Goal: Task Accomplishment & Management: Manage account settings

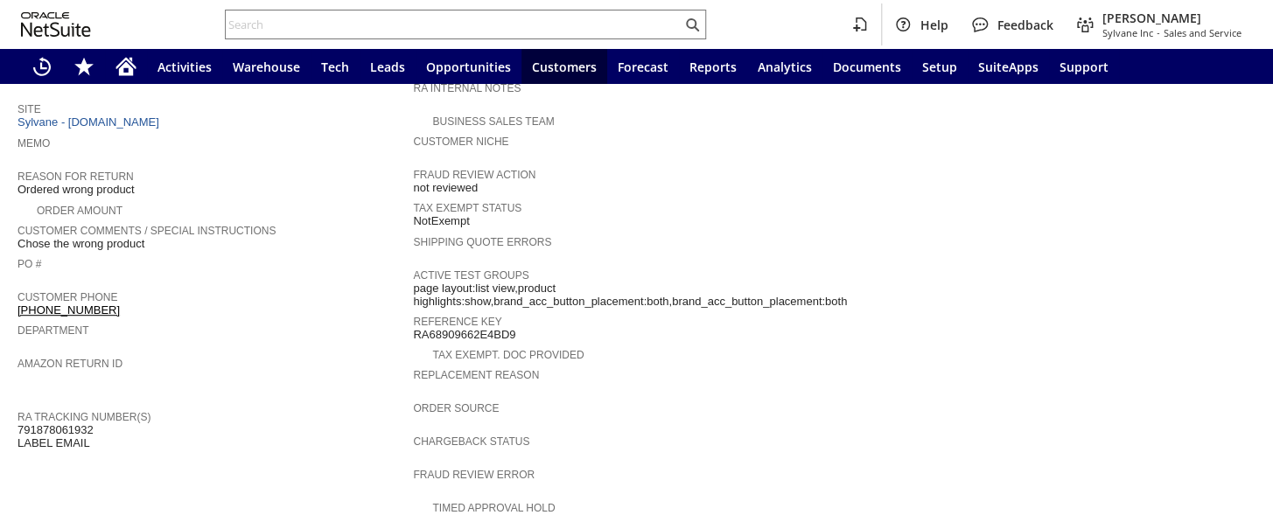
scroll to position [698, 0]
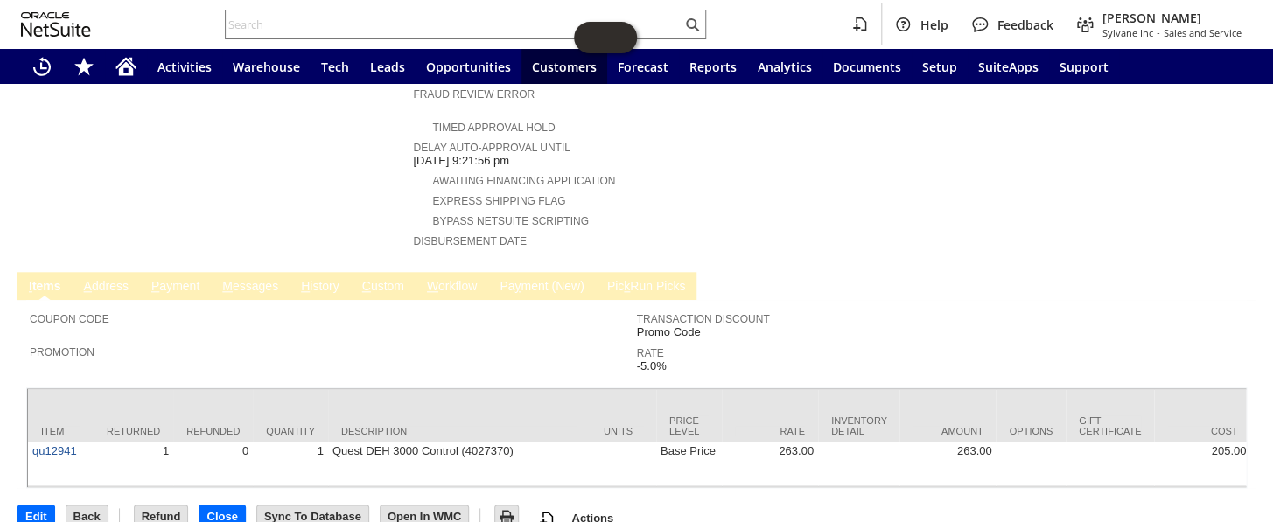
click at [317, 279] on link "H istory" at bounding box center [319, 287] width 47 height 17
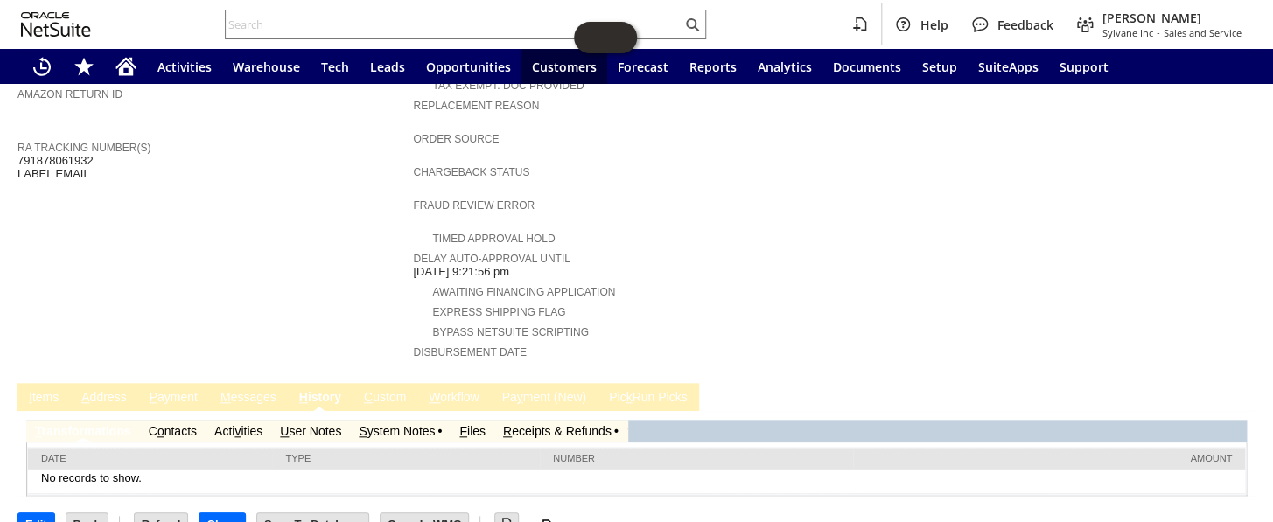
scroll to position [0, 0]
click at [379, 420] on td "S ystem Notes" at bounding box center [400, 431] width 101 height 23
click at [379, 424] on link "S ystem Notes" at bounding box center [397, 431] width 76 height 14
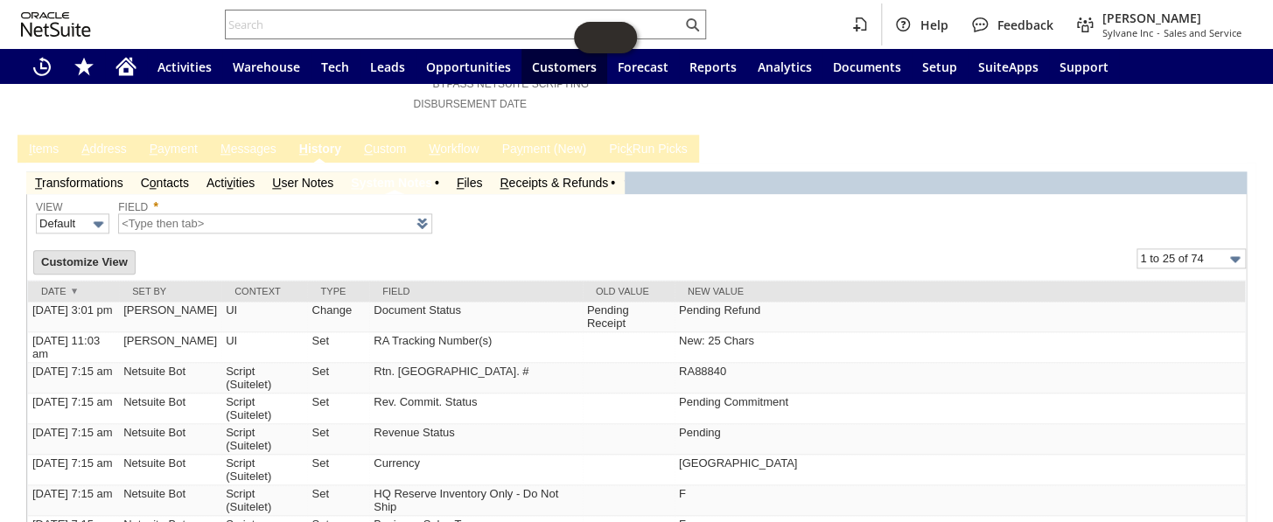
scroll to position [832, 0]
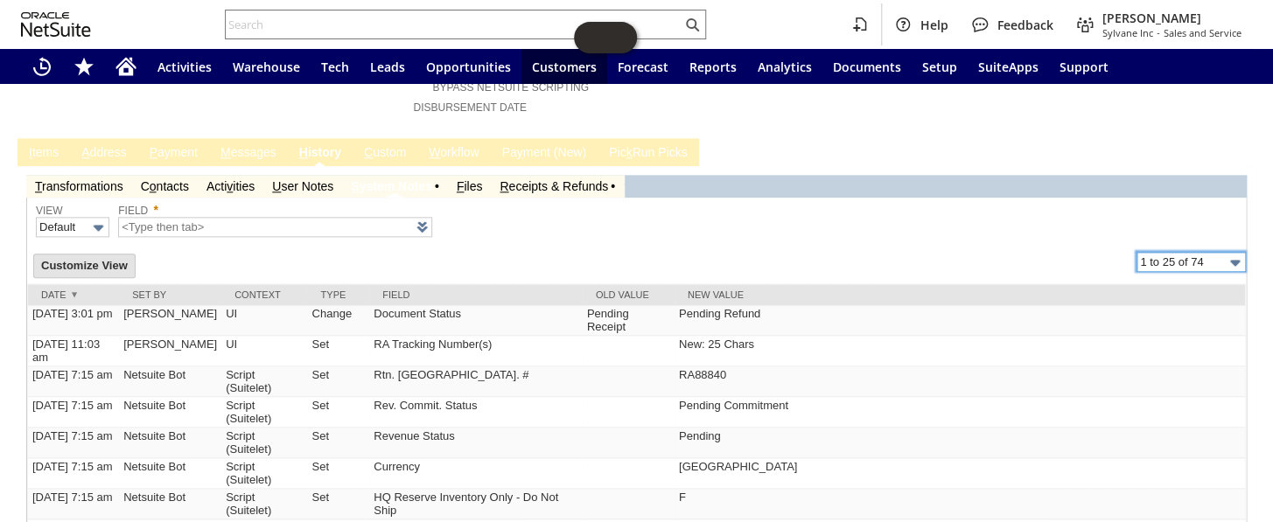
click at [1165, 252] on input "1 to 25 of 74" at bounding box center [1190, 262] width 109 height 20
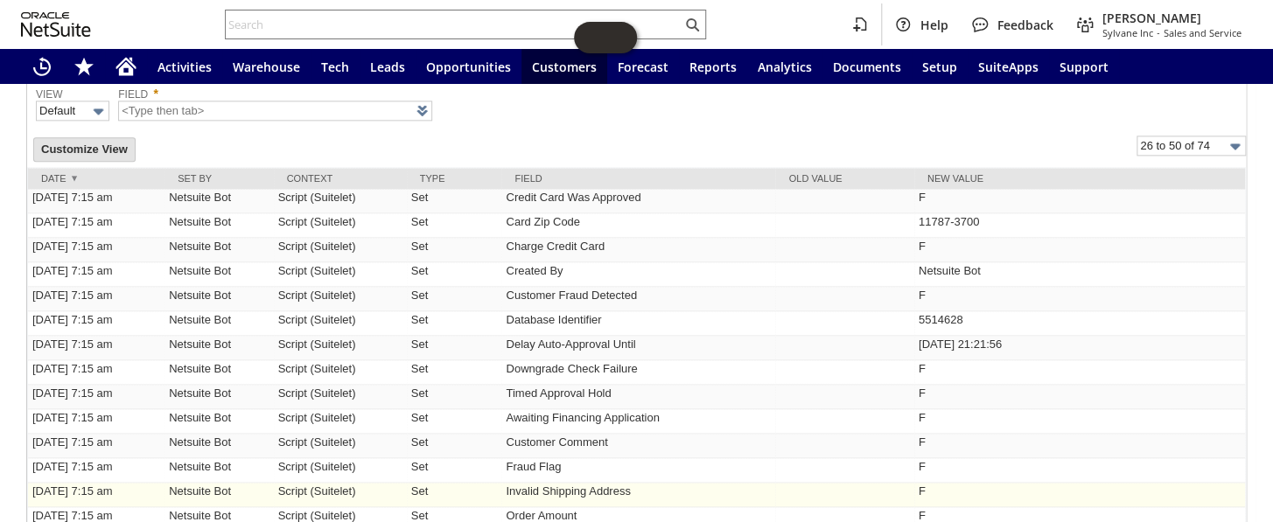
scroll to position [939, 0]
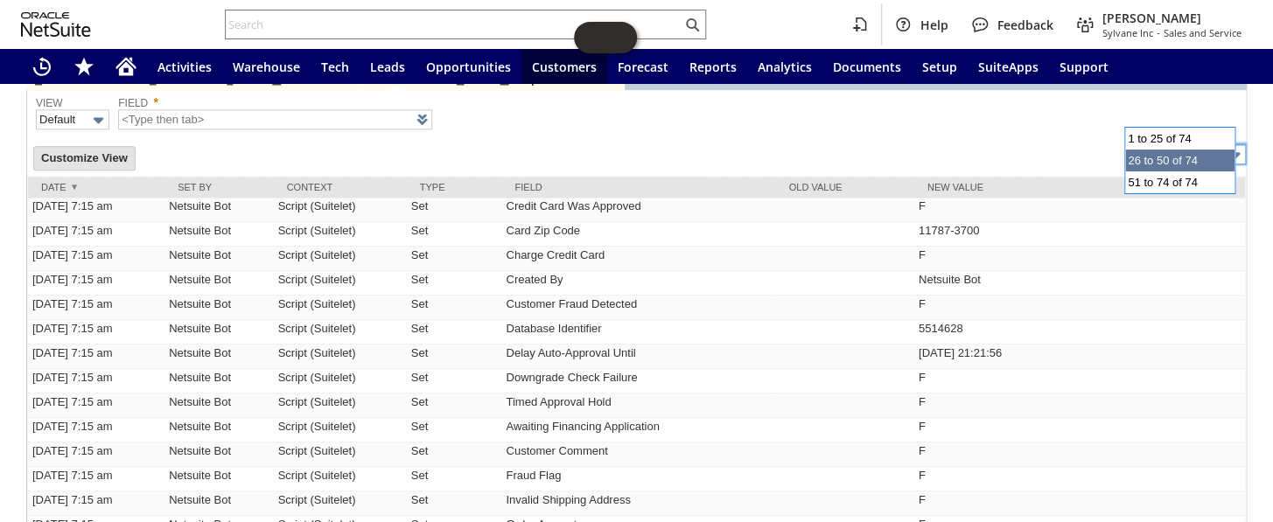
click at [1175, 144] on input "26 to 50 of 74" at bounding box center [1190, 154] width 109 height 20
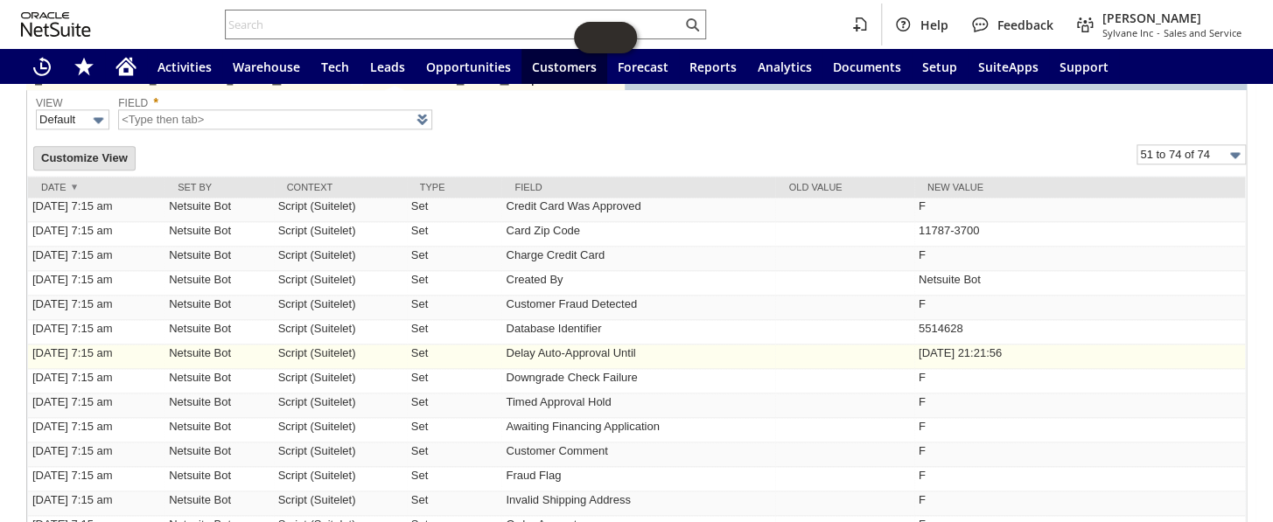
type input "51 to 74 of 74"
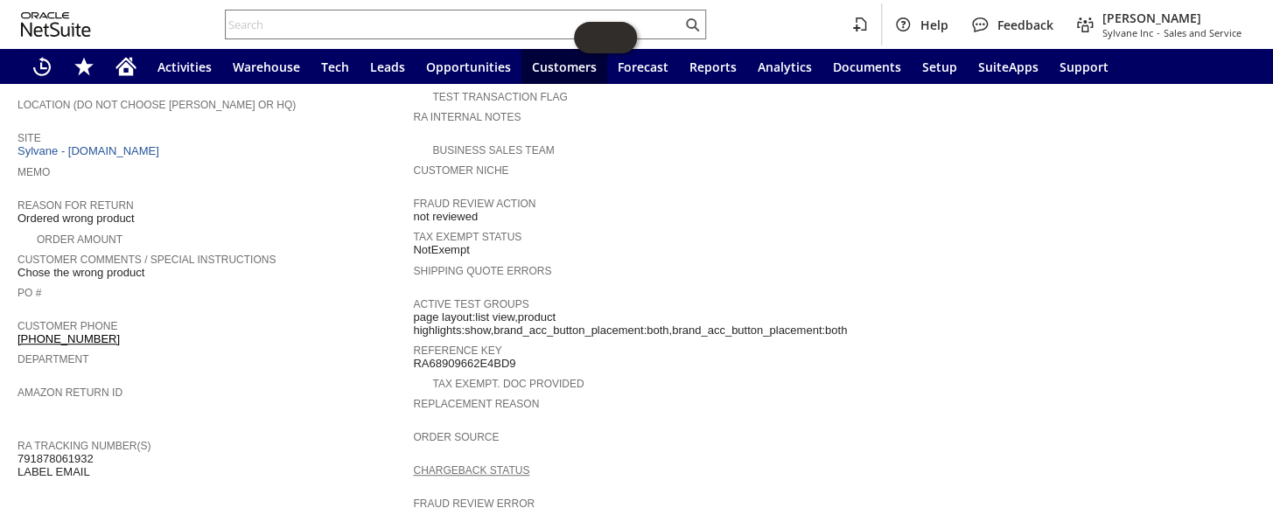
scroll to position [121, 0]
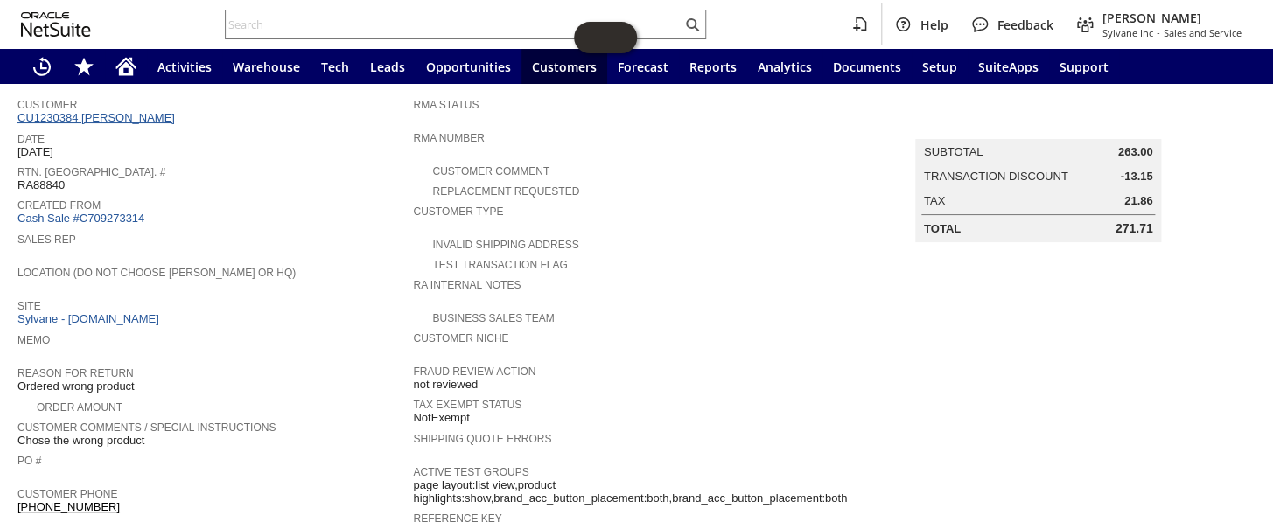
click at [114, 114] on link "CU1230384 David Pincus" at bounding box center [98, 117] width 162 height 13
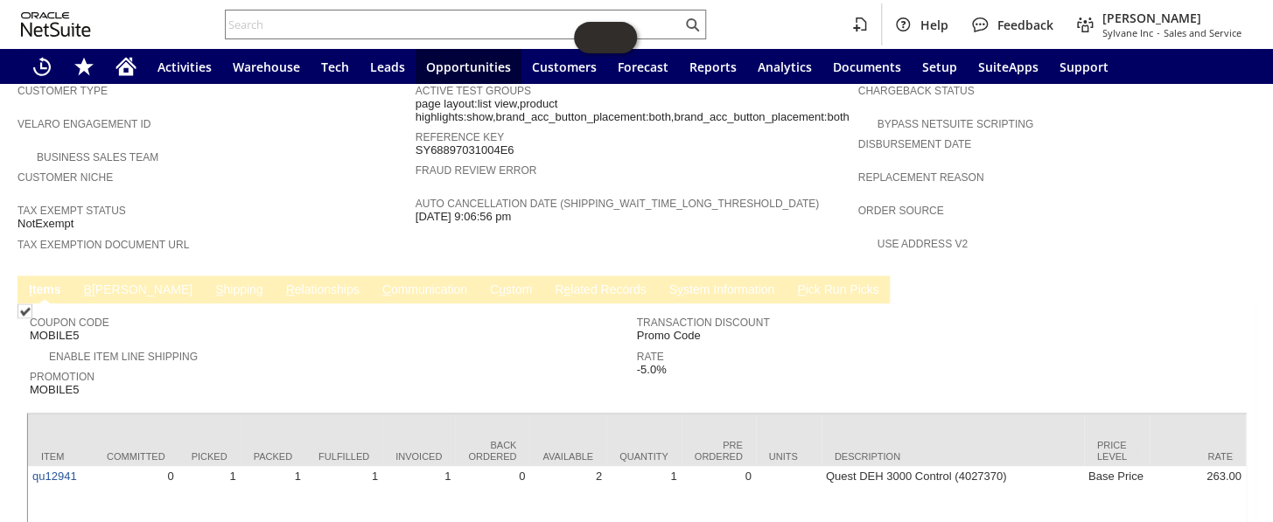
click at [664, 283] on link "S y stem Information" at bounding box center [721, 291] width 115 height 17
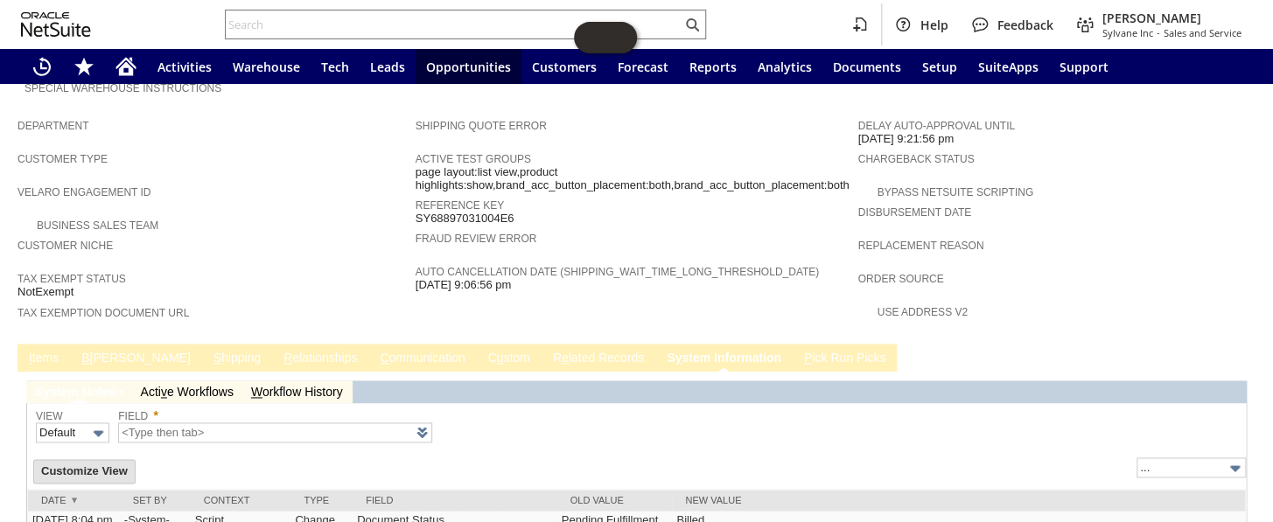
type input "1 to 25 of 90"
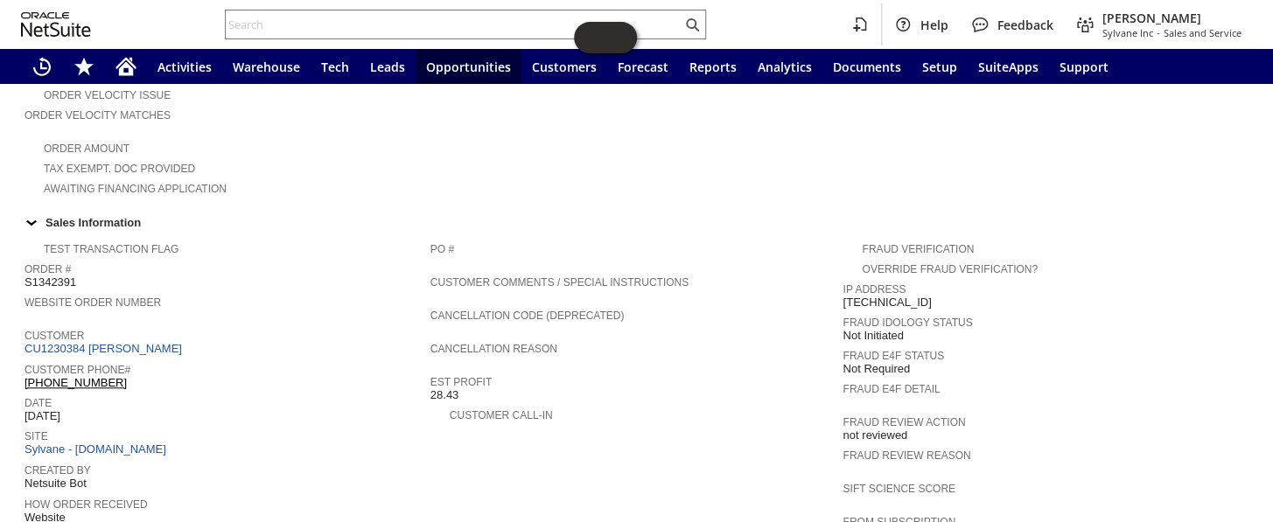
scroll to position [477, 0]
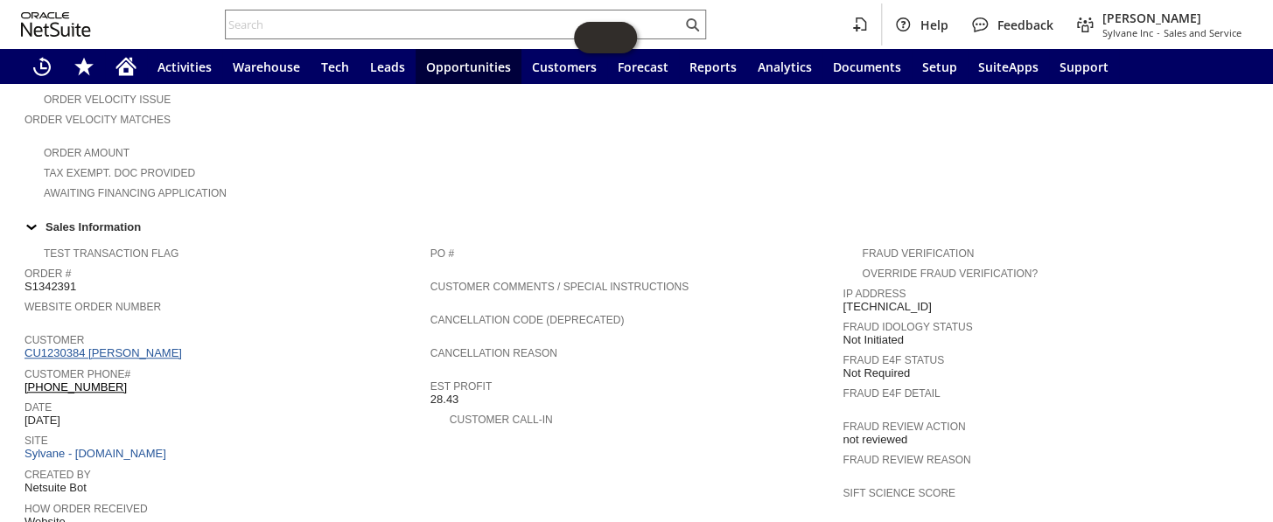
click at [135, 346] on link "CU1230384 David Pincus" at bounding box center [105, 352] width 162 height 13
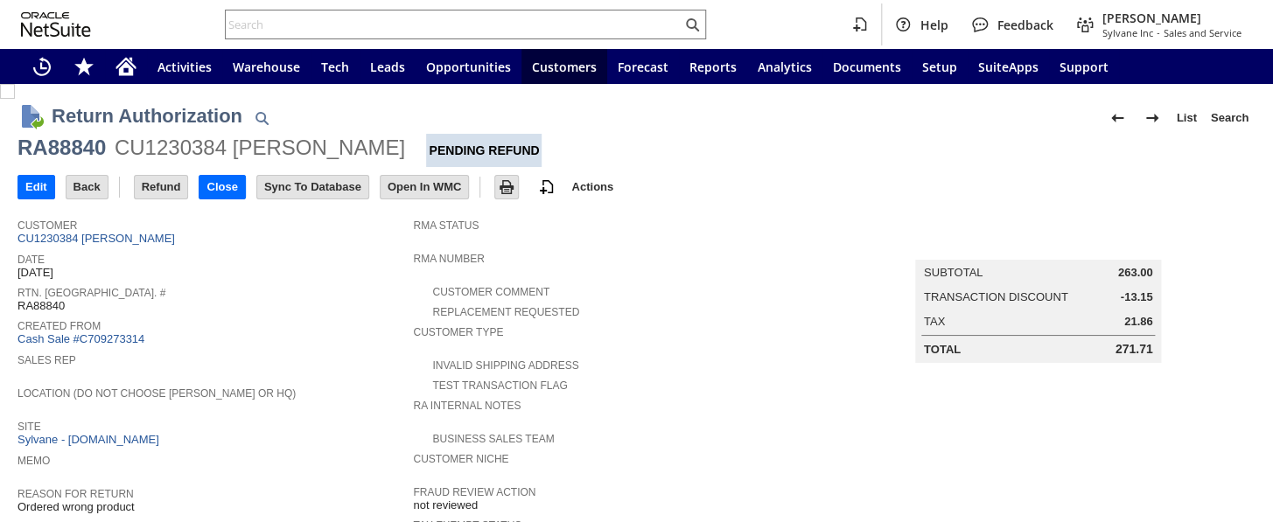
scroll to position [698, 0]
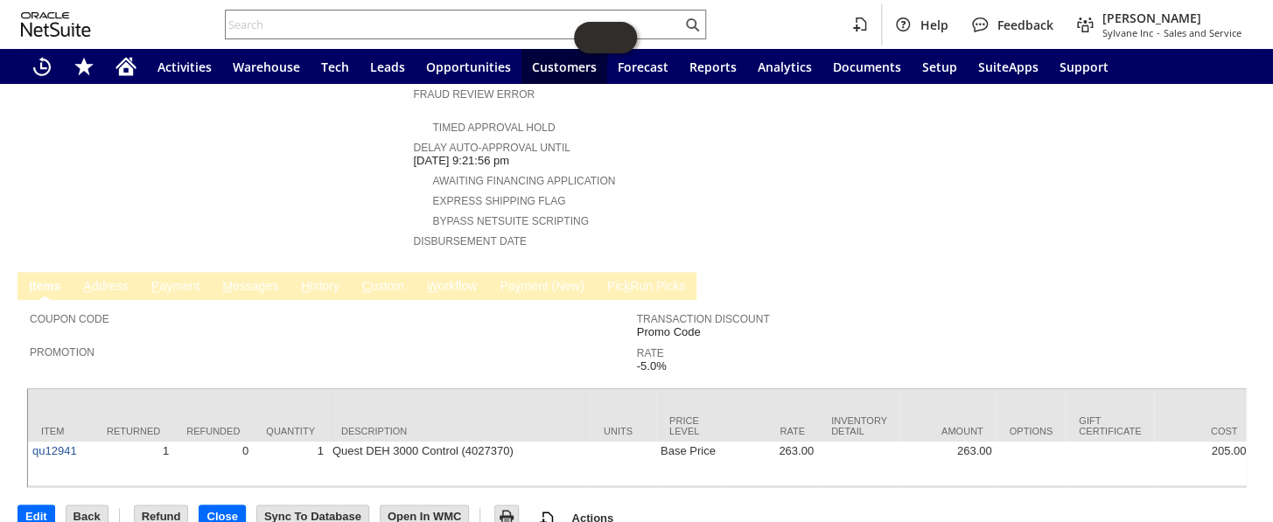
click at [324, 272] on td "H istory" at bounding box center [320, 286] width 61 height 28
click at [324, 279] on link "H istory" at bounding box center [319, 287] width 47 height 17
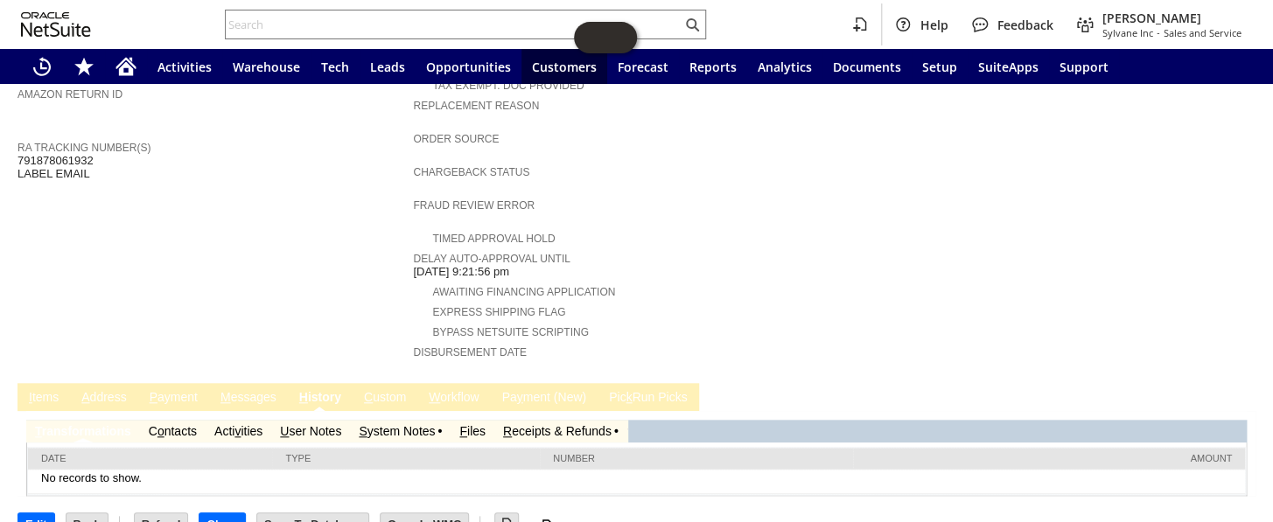
scroll to position [0, 0]
click at [391, 424] on link "S ystem Notes" at bounding box center [397, 431] width 76 height 14
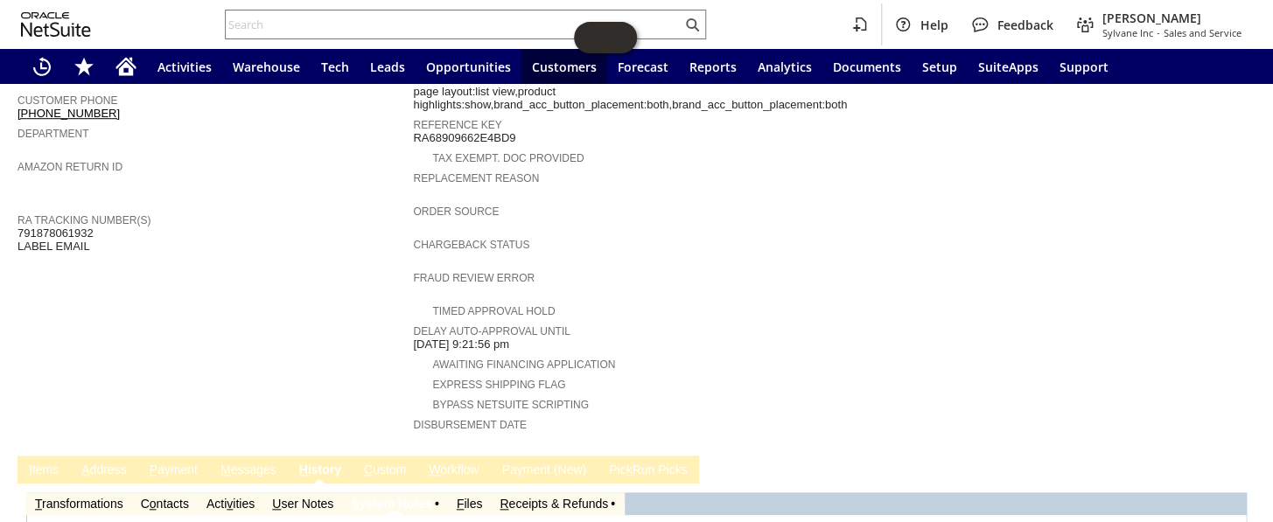
scroll to position [911, 0]
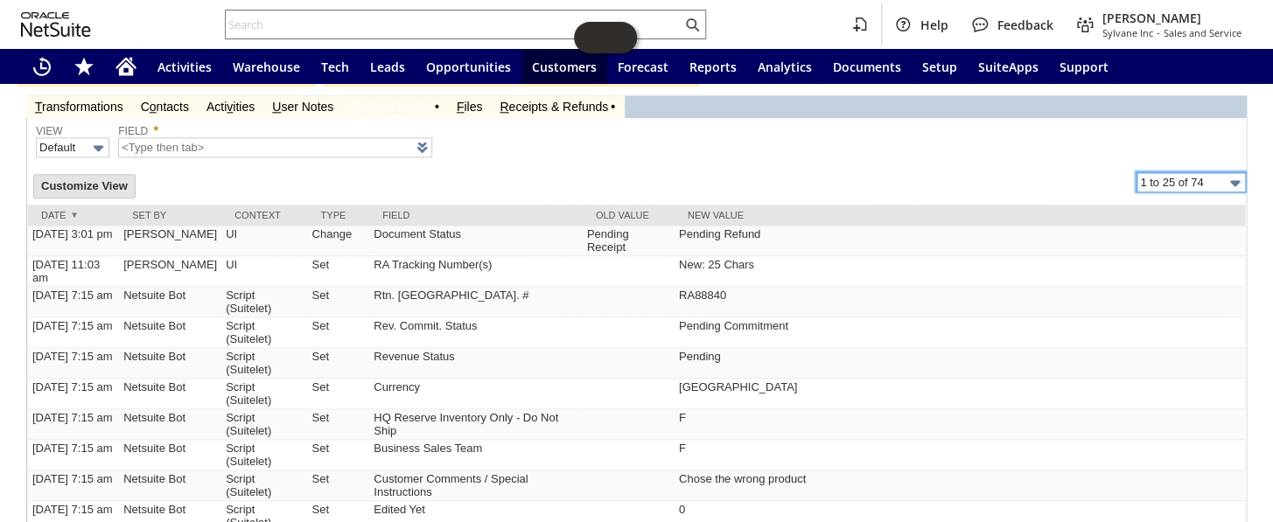
click at [1192, 172] on input "1 to 25 of 74" at bounding box center [1190, 182] width 109 height 20
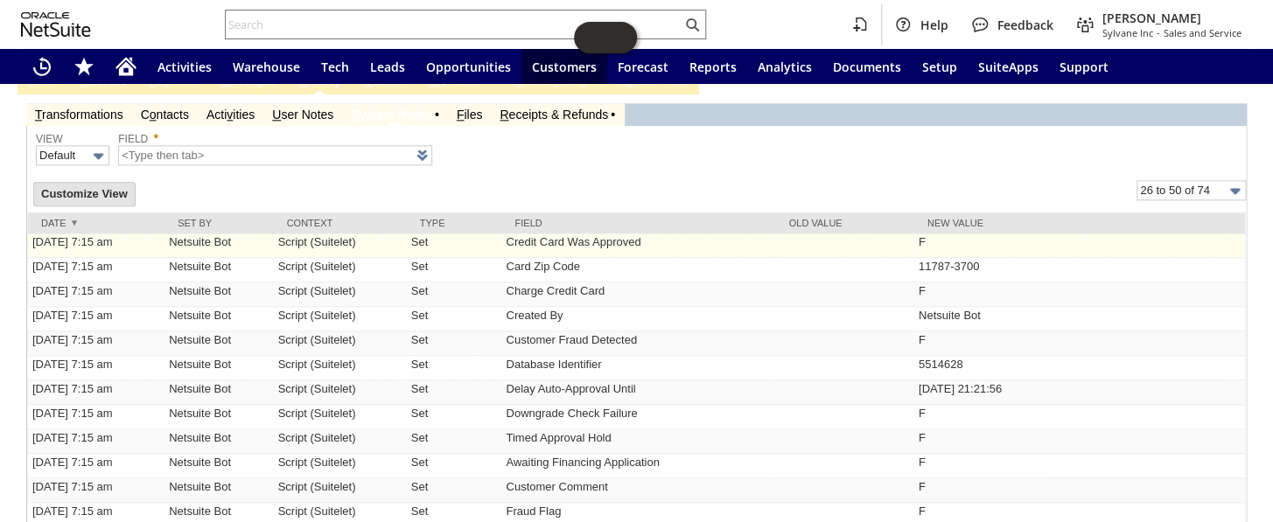
scroll to position [832, 0]
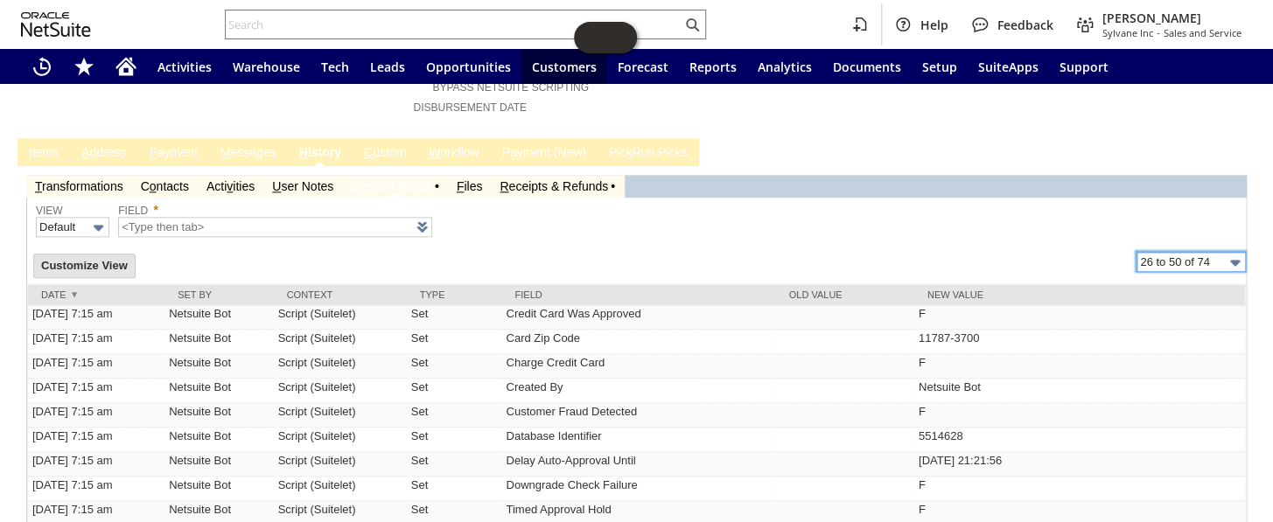
click at [1183, 252] on input "26 to 50 of 74" at bounding box center [1190, 262] width 109 height 20
type input "51 to 74 of 74"
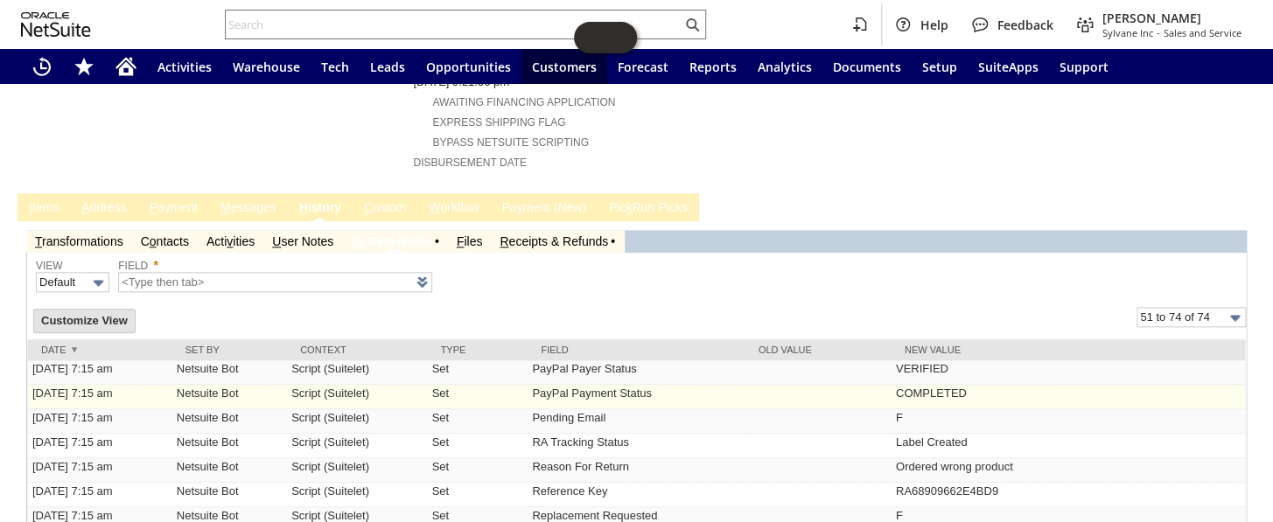
scroll to position [757, 0]
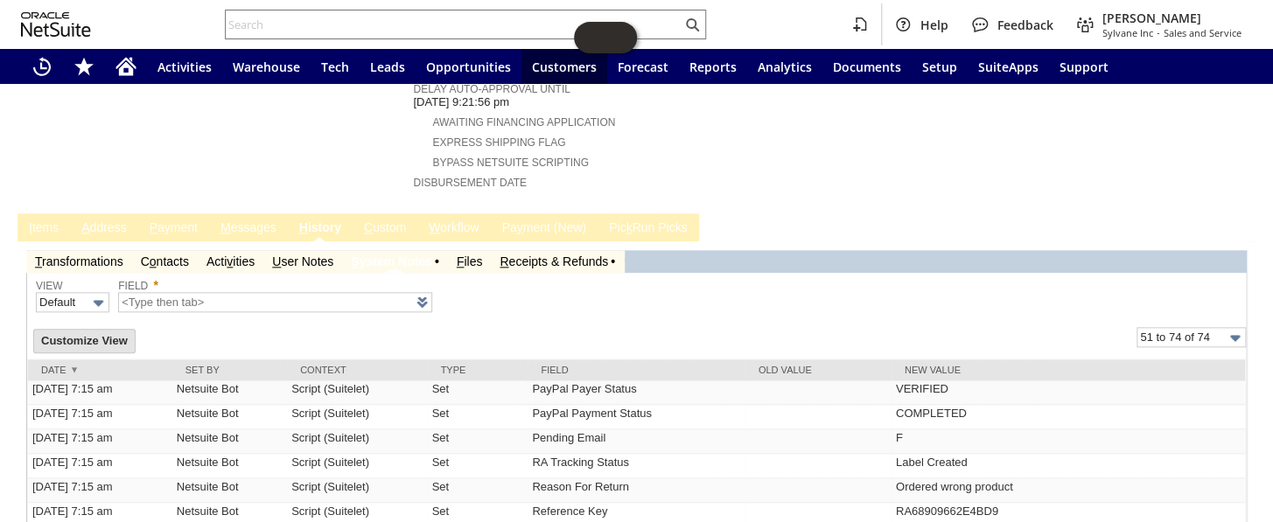
click at [283, 255] on link "U ser Notes" at bounding box center [302, 262] width 61 height 14
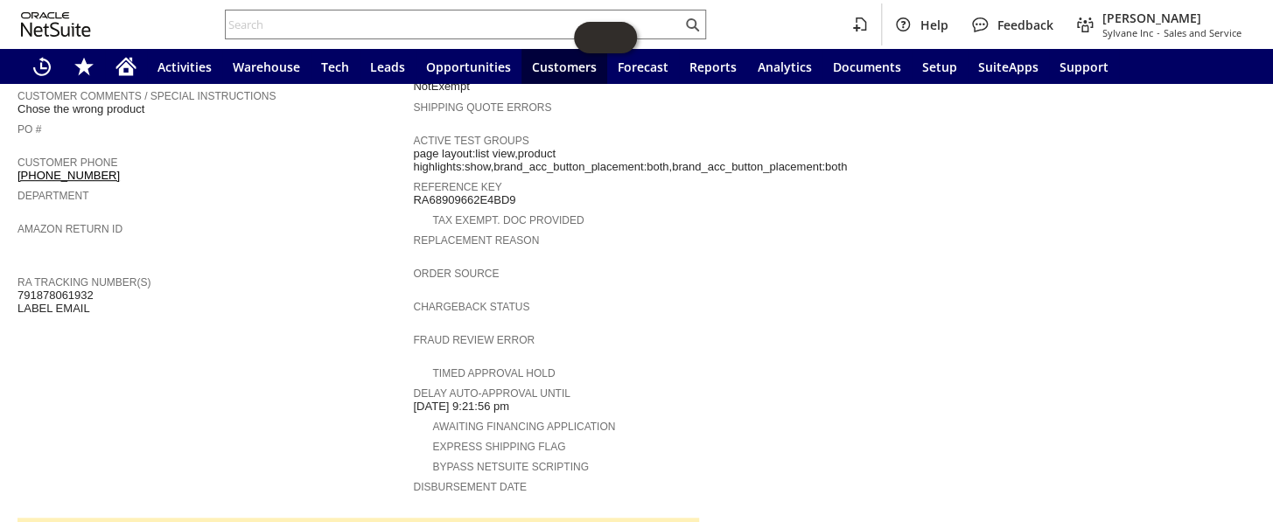
scroll to position [428, 0]
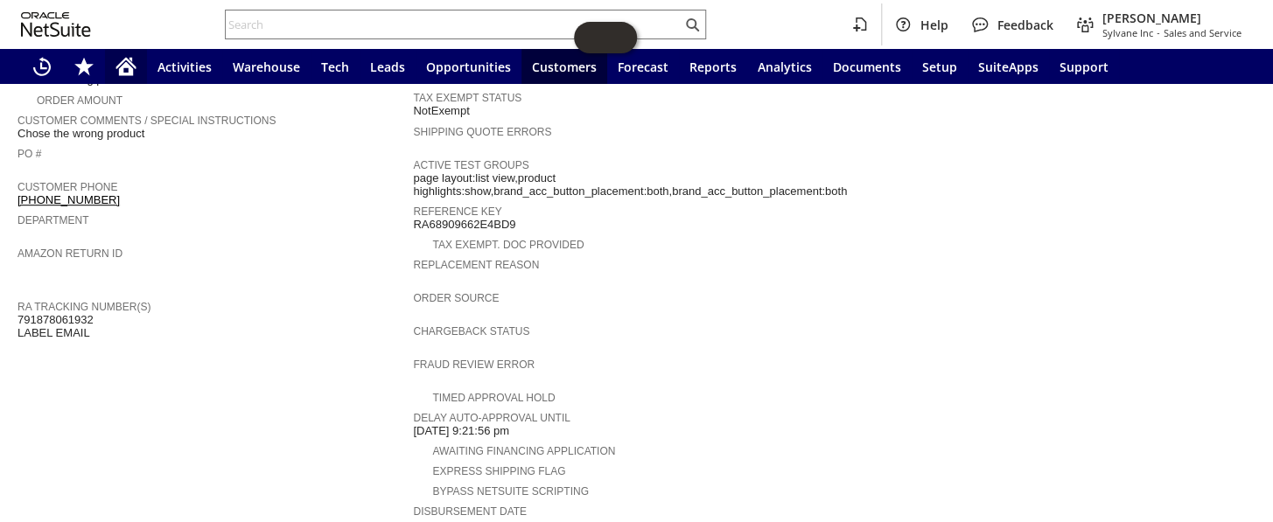
click at [119, 61] on icon "Home" at bounding box center [125, 66] width 21 height 21
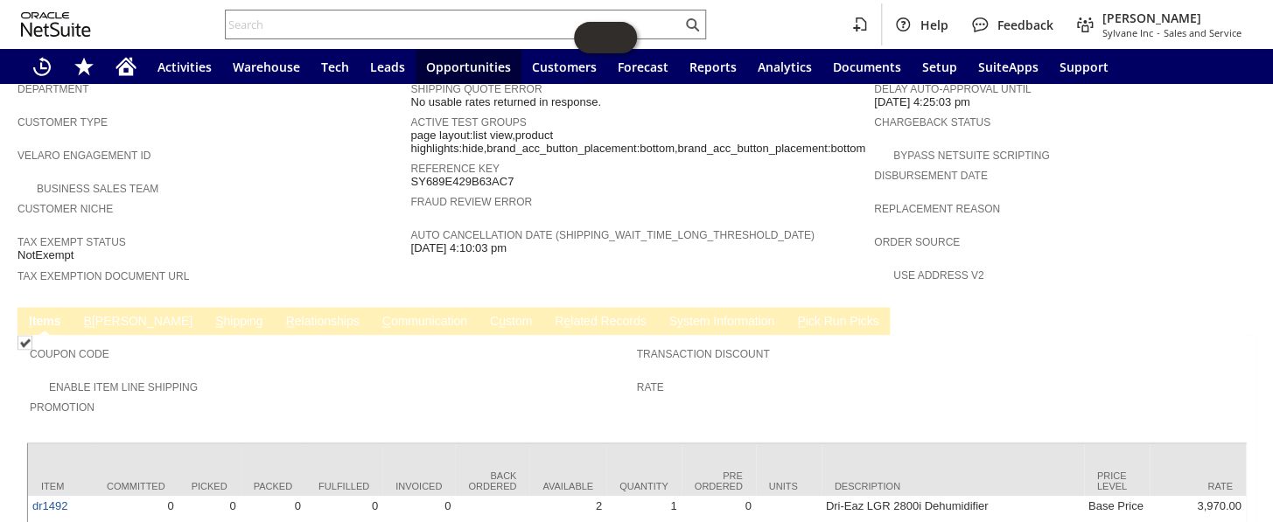
scroll to position [1061, 0]
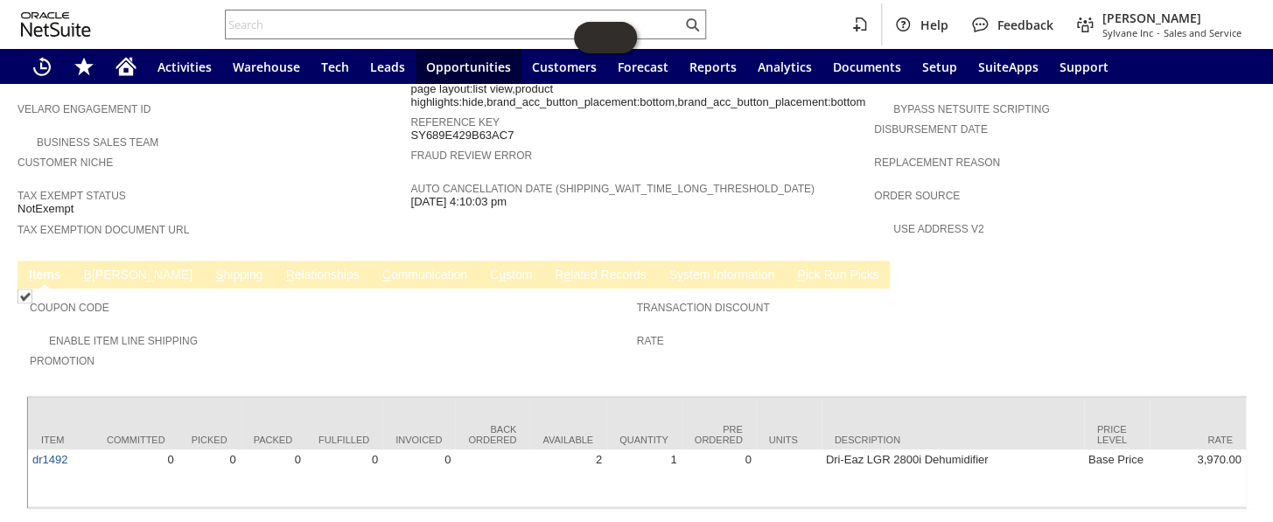
click at [102, 261] on td "B illing" at bounding box center [138, 275] width 131 height 28
click at [99, 268] on link "B illing" at bounding box center [138, 276] width 117 height 17
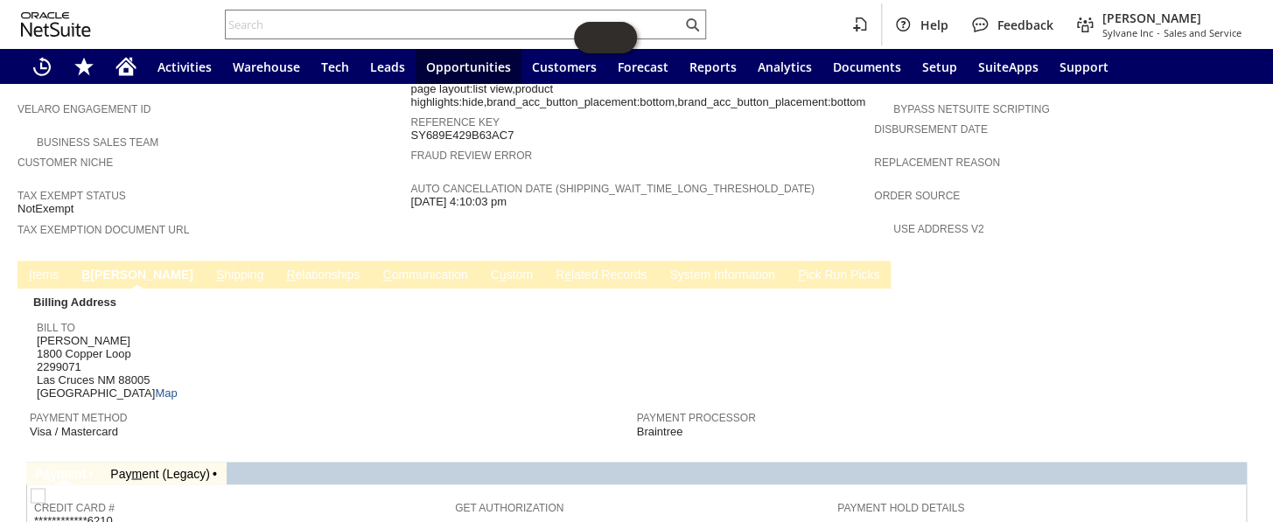
click at [212, 268] on link "S hipping" at bounding box center [240, 276] width 57 height 17
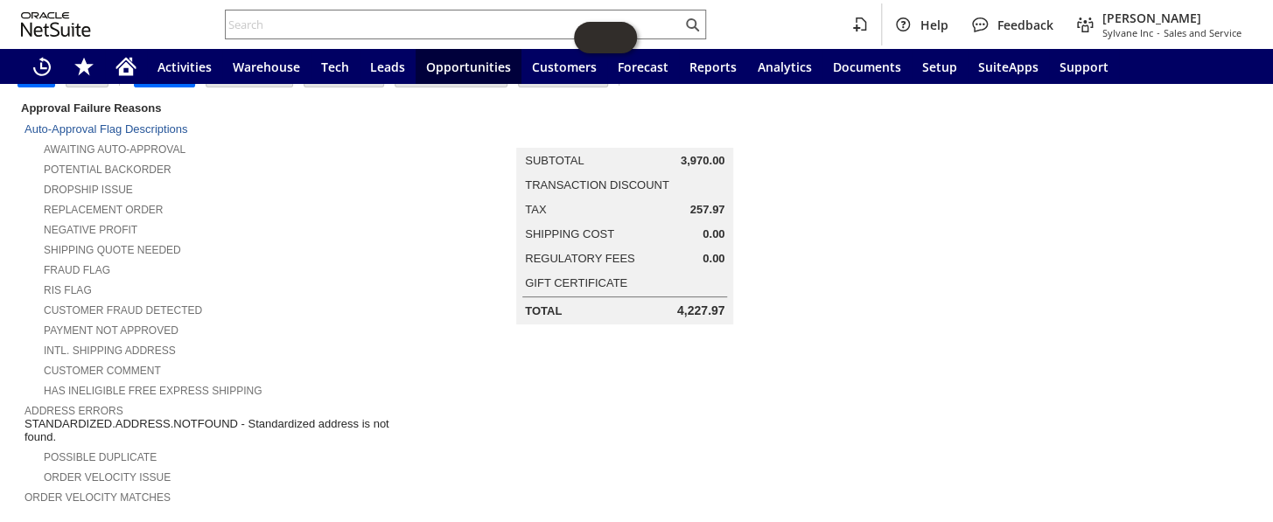
scroll to position [27, 0]
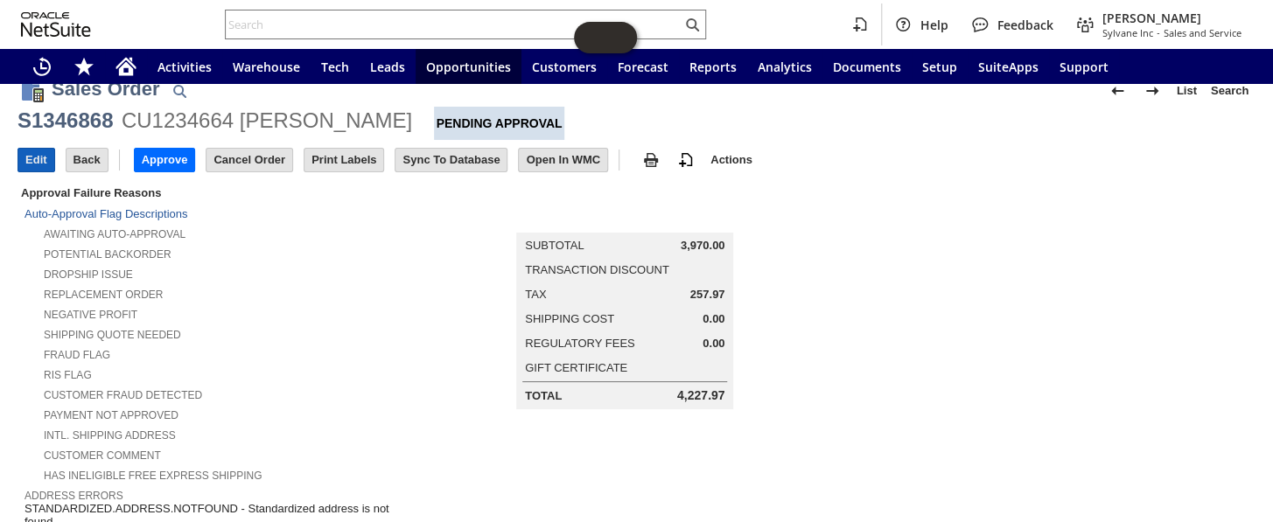
click at [35, 161] on input "Edit" at bounding box center [36, 160] width 36 height 23
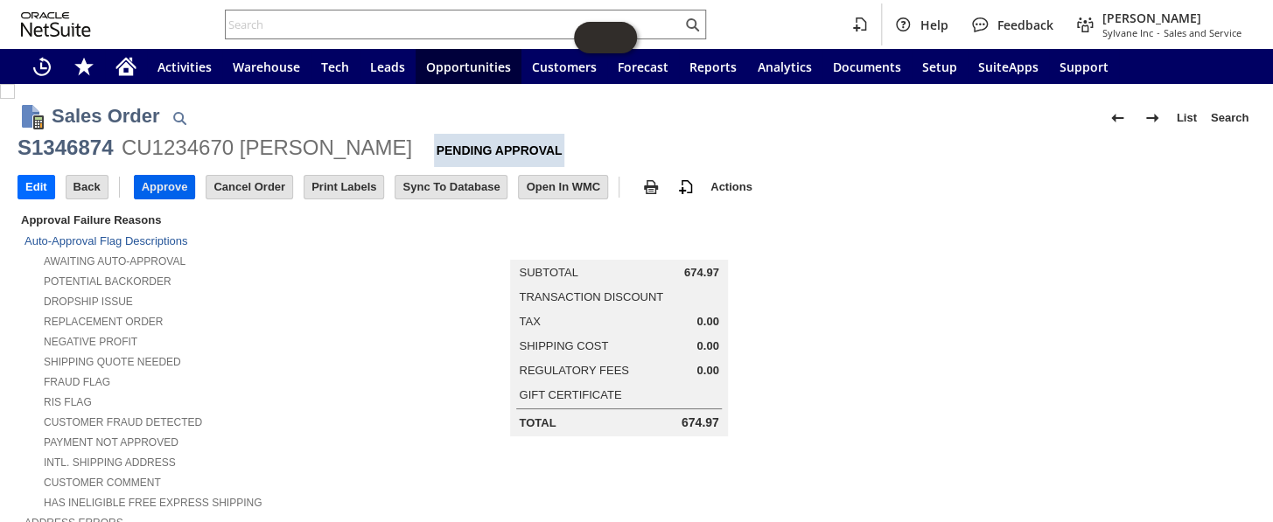
click at [180, 189] on input "Approve" at bounding box center [165, 187] width 60 height 23
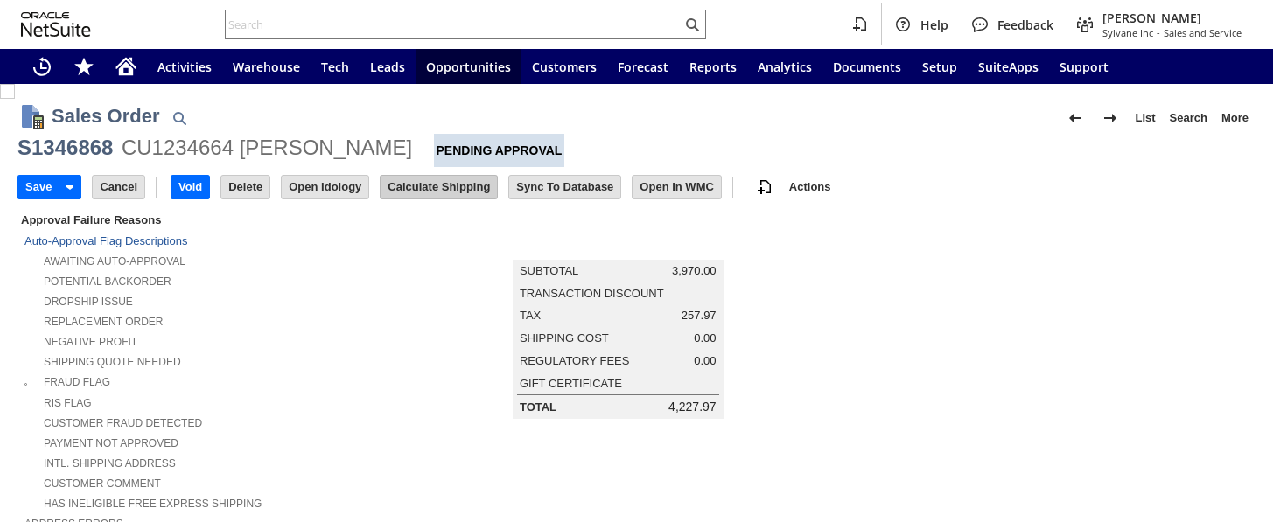
type input "0.00"
type input "OK"
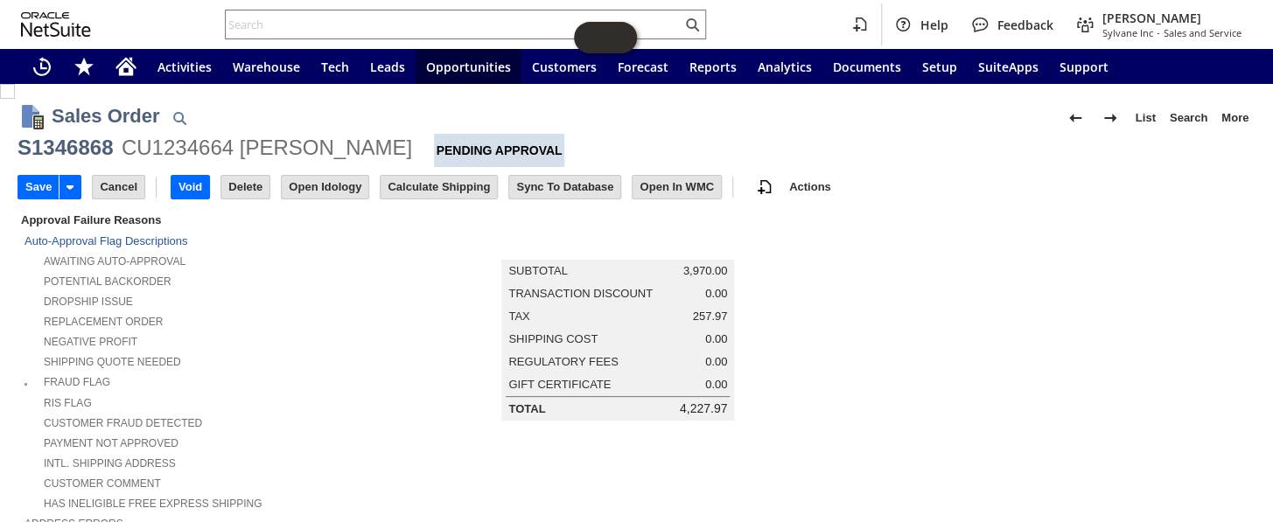
drag, startPoint x: 422, startPoint y: 142, endPoint x: 858, endPoint y: 264, distance: 453.3
click at [858, 264] on td "Summary Subtotal 3,970.00 Transaction Discount 0.00 Tax 257.97 Shipping Cost 0.…" at bounding box center [635, 315] width 464 height 211
click at [454, 186] on input "Calculate Shipping" at bounding box center [438, 187] width 116 height 23
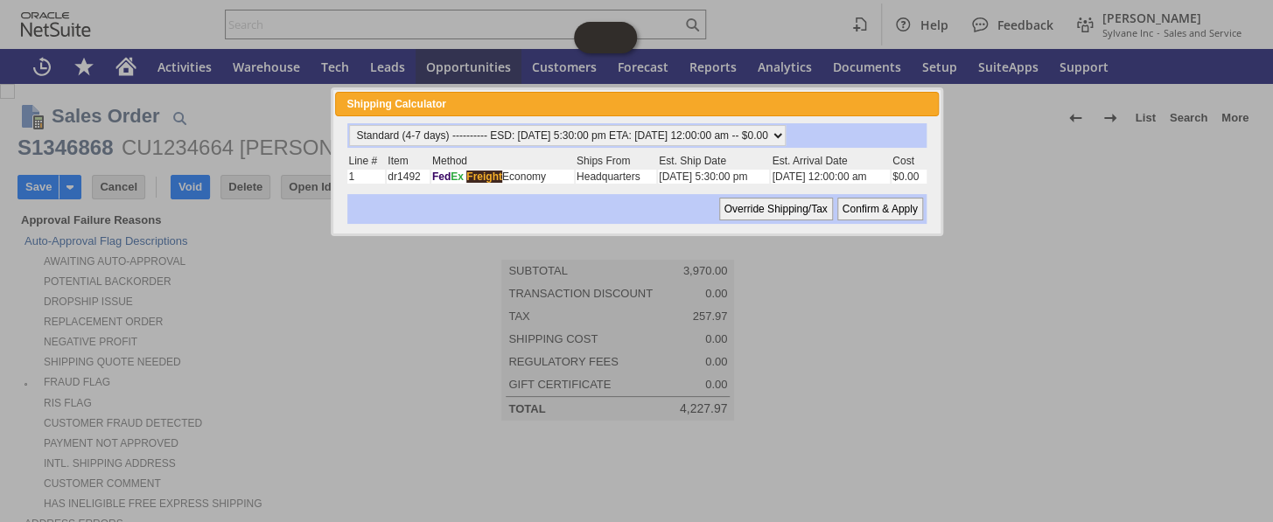
click at [885, 206] on input "Confirm & Apply" at bounding box center [880, 209] width 86 height 23
type input "[DATE]"
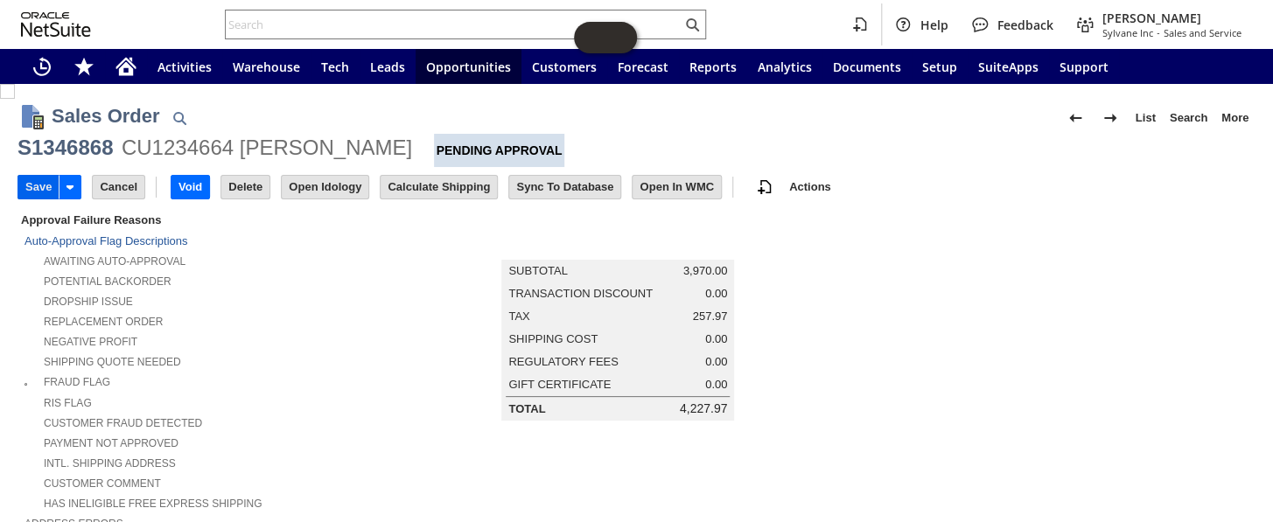
click at [29, 189] on input "Save" at bounding box center [38, 187] width 40 height 23
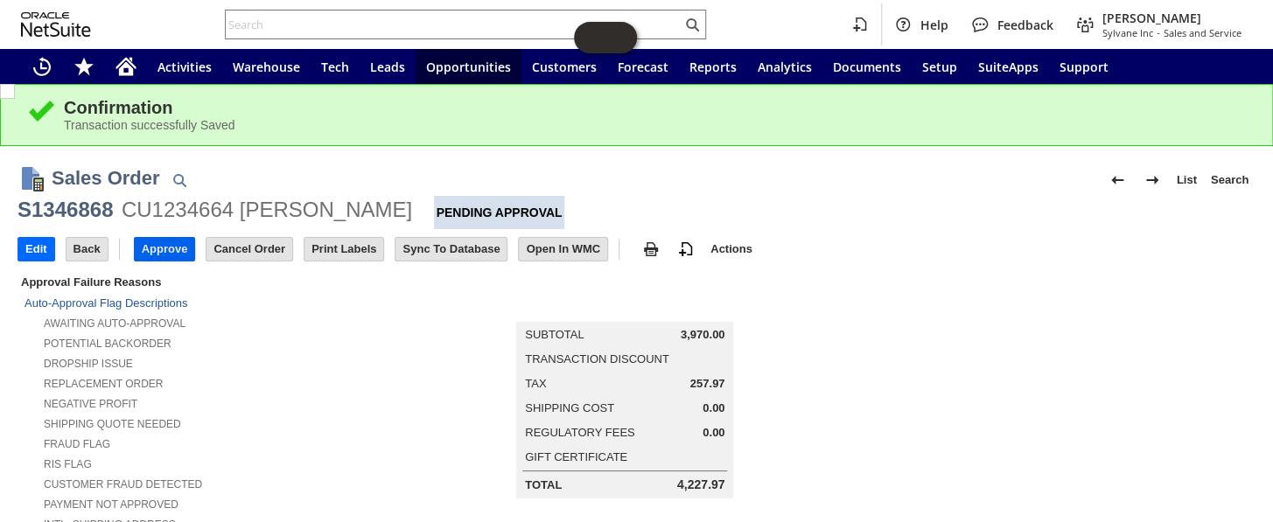
click at [187, 250] on input "Approve" at bounding box center [165, 249] width 60 height 23
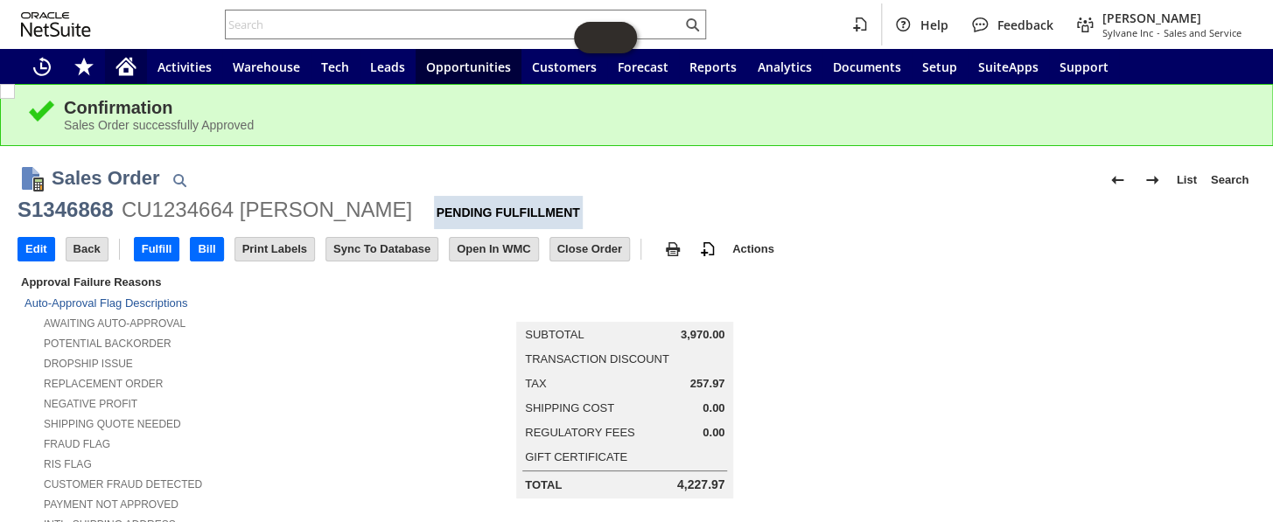
click at [129, 56] on icon "Home" at bounding box center [125, 66] width 21 height 21
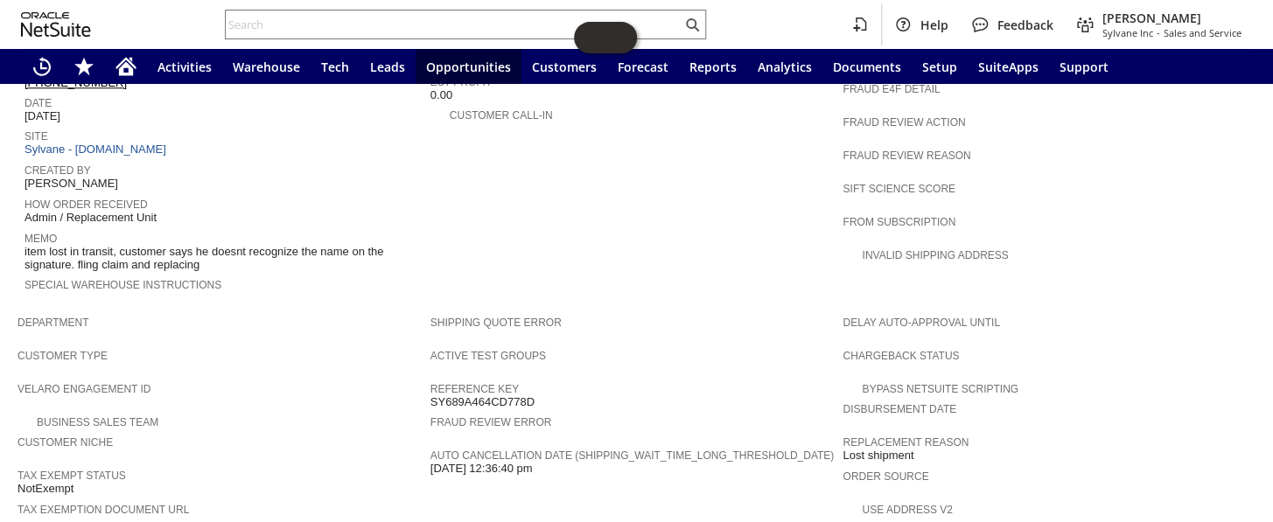
scroll to position [622, 0]
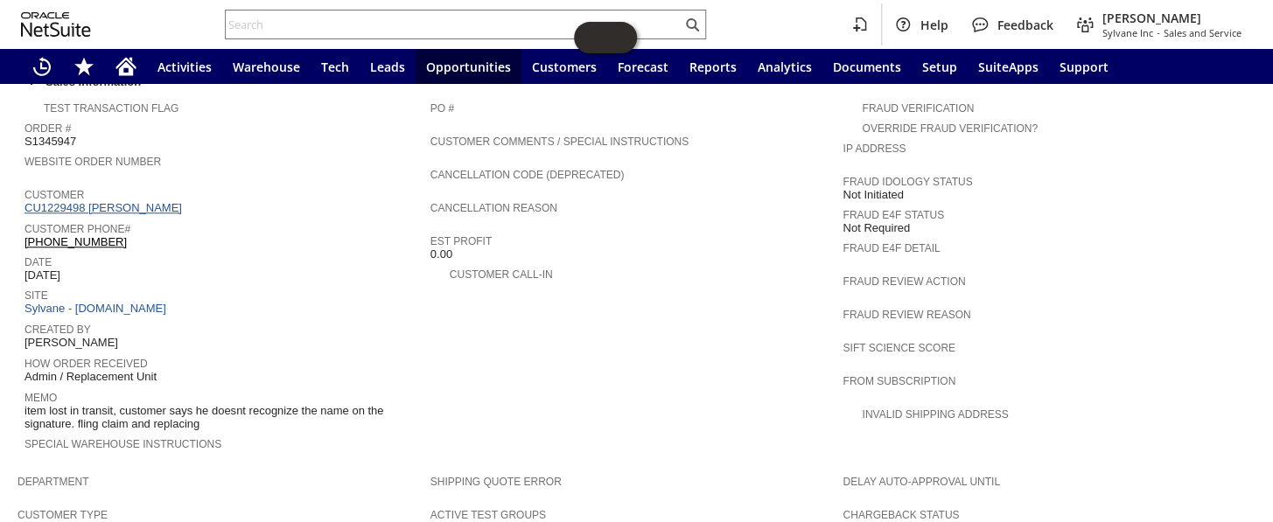
click at [103, 201] on link "CU1229498 YUBIN ZHU" at bounding box center [105, 207] width 162 height 13
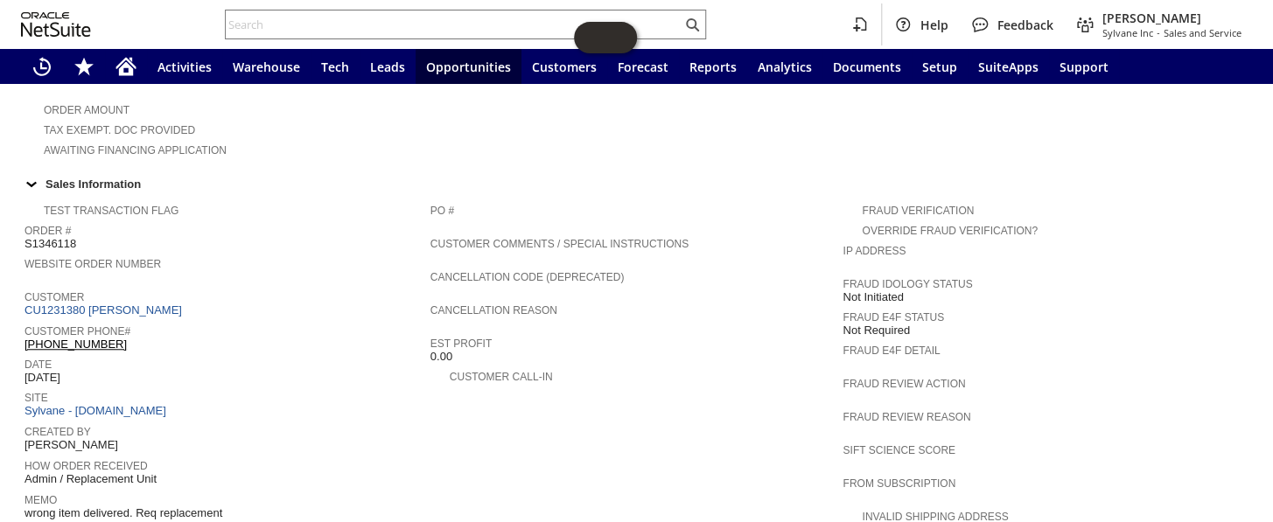
scroll to position [477, 0]
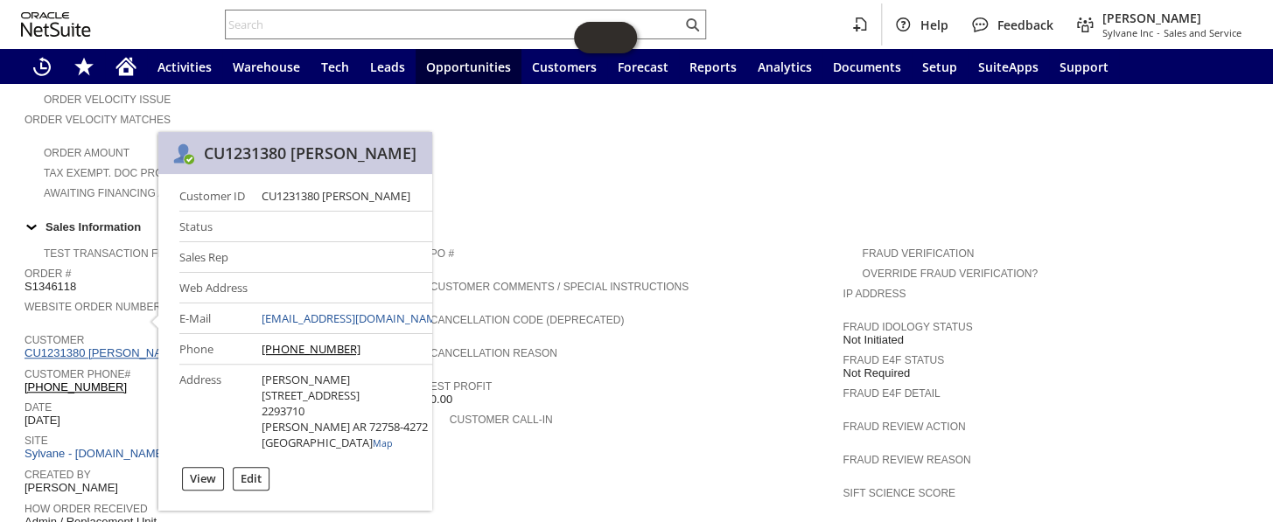
click at [139, 346] on link "CU1231380 [PERSON_NAME]" at bounding box center [105, 352] width 162 height 13
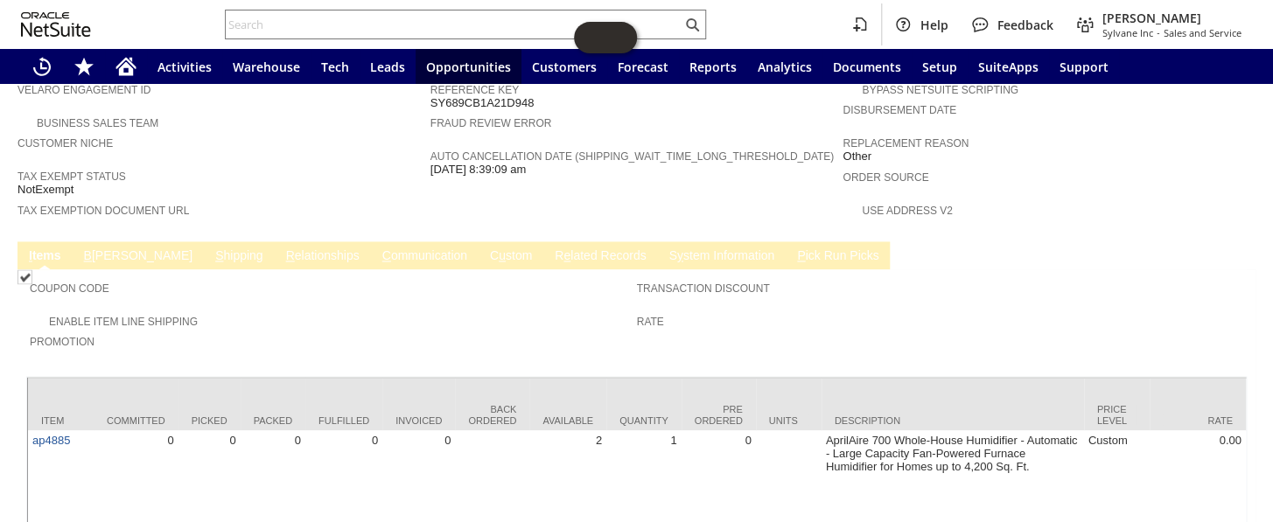
scroll to position [1086, 0]
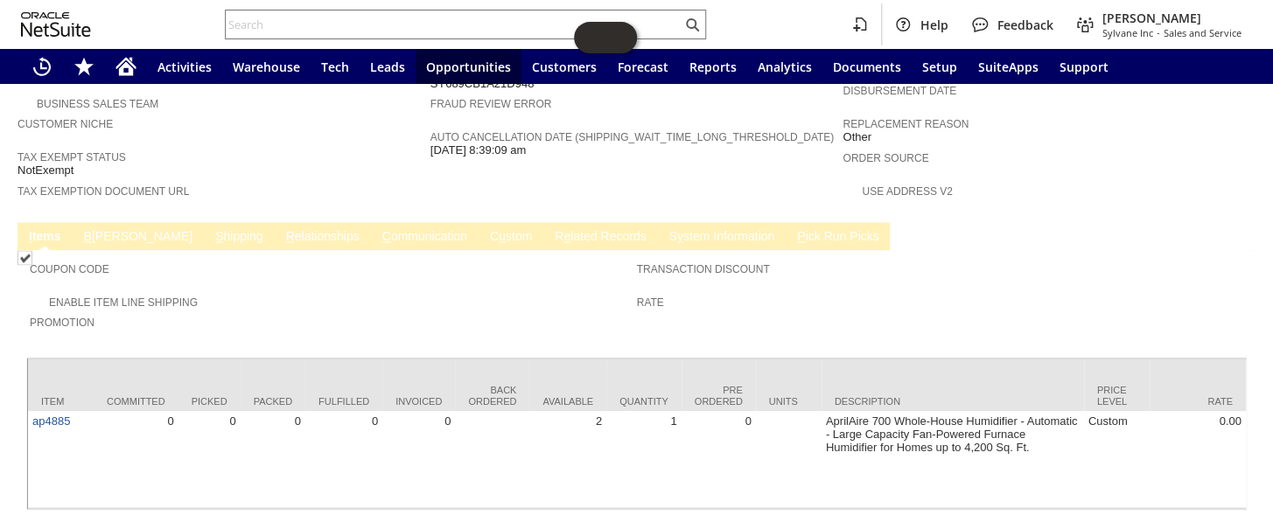
click at [101, 229] on link "B illing" at bounding box center [138, 237] width 117 height 17
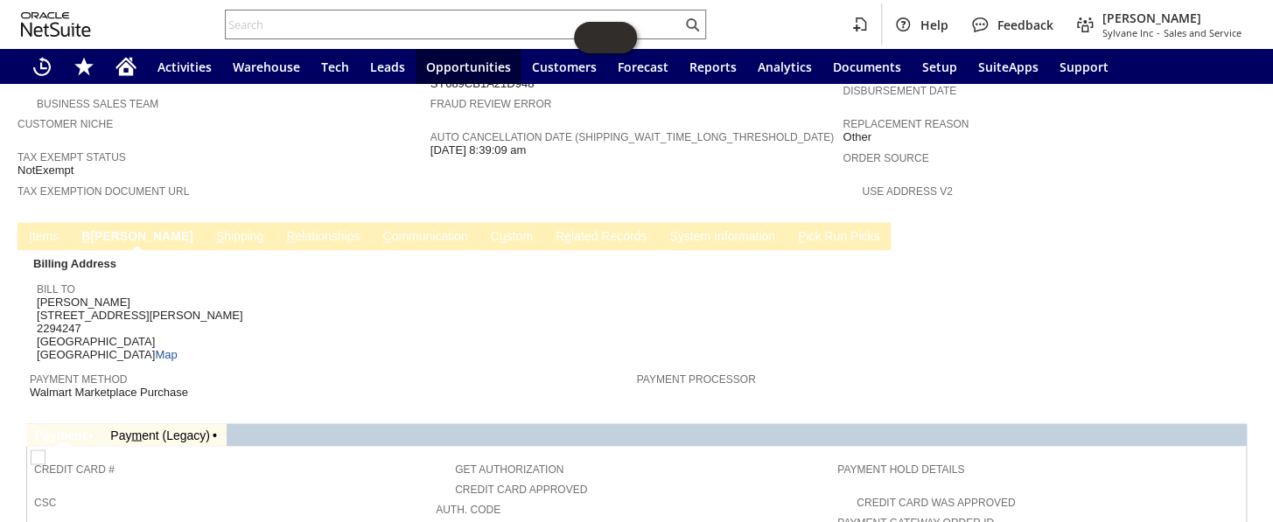
click at [212, 229] on link "S hipping" at bounding box center [240, 237] width 57 height 17
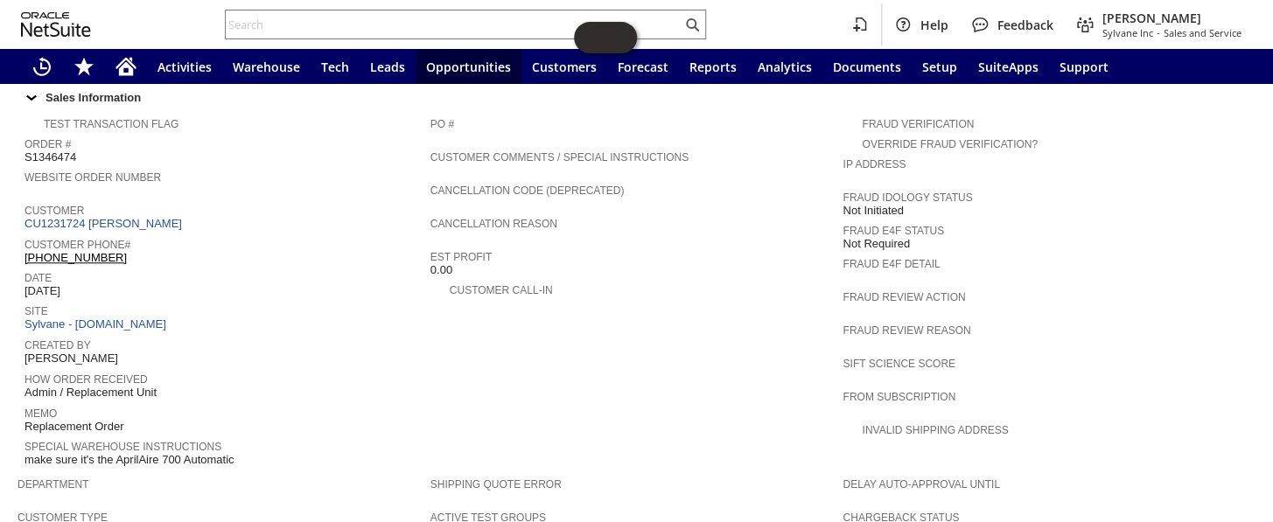
scroll to position [636, 0]
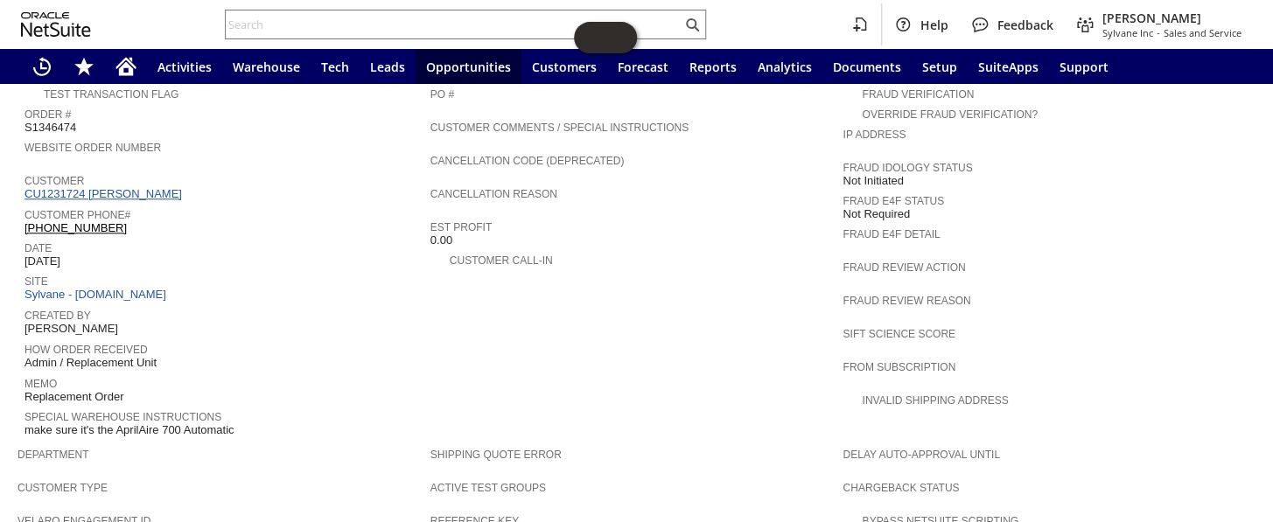
click at [141, 187] on link "CU1231724 Eric Sobocinski" at bounding box center [105, 193] width 162 height 13
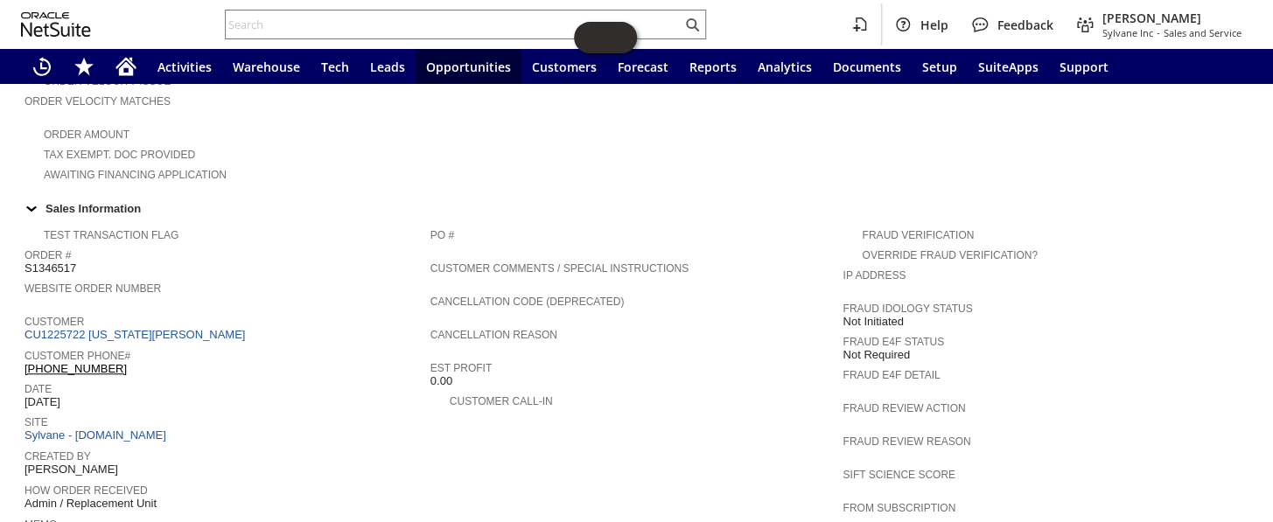
scroll to position [636, 0]
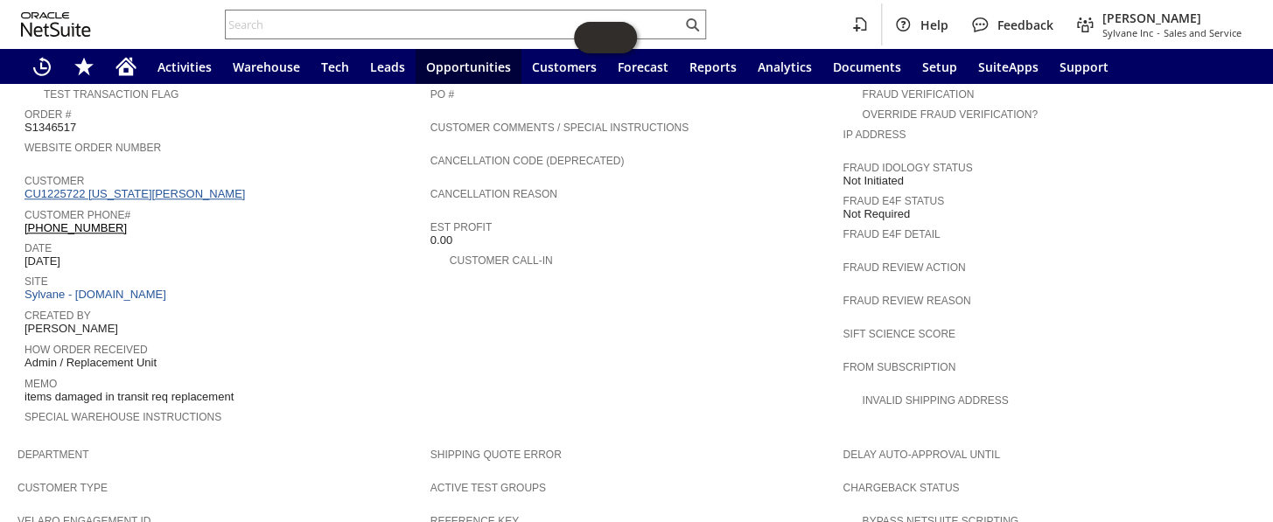
click at [141, 187] on link "CU1225722 [US_STATE][PERSON_NAME]" at bounding box center [136, 193] width 225 height 13
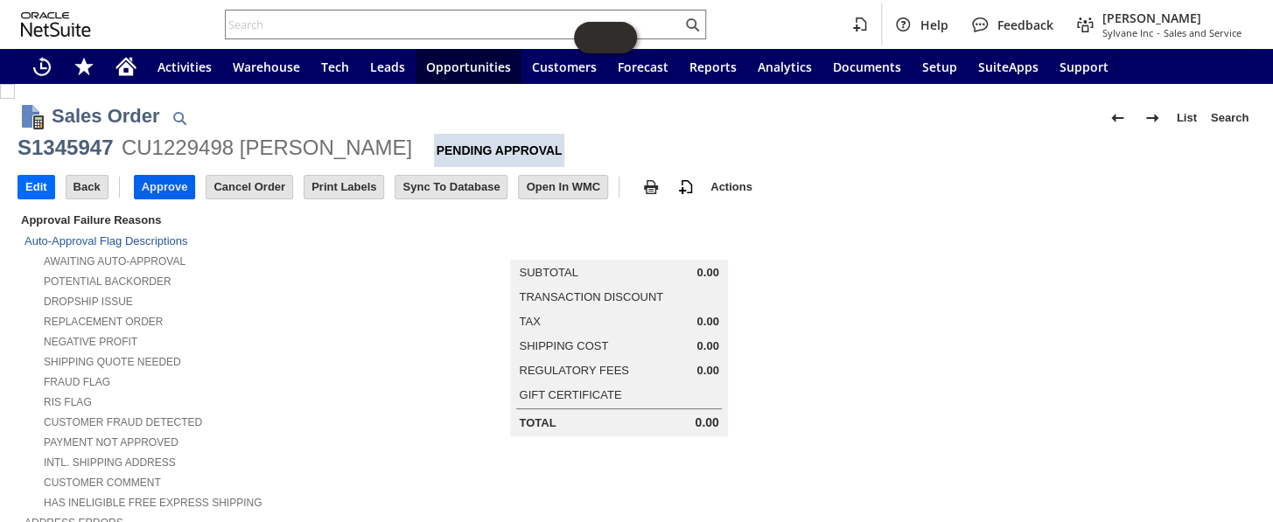
click at [172, 182] on input "Approve" at bounding box center [165, 187] width 60 height 23
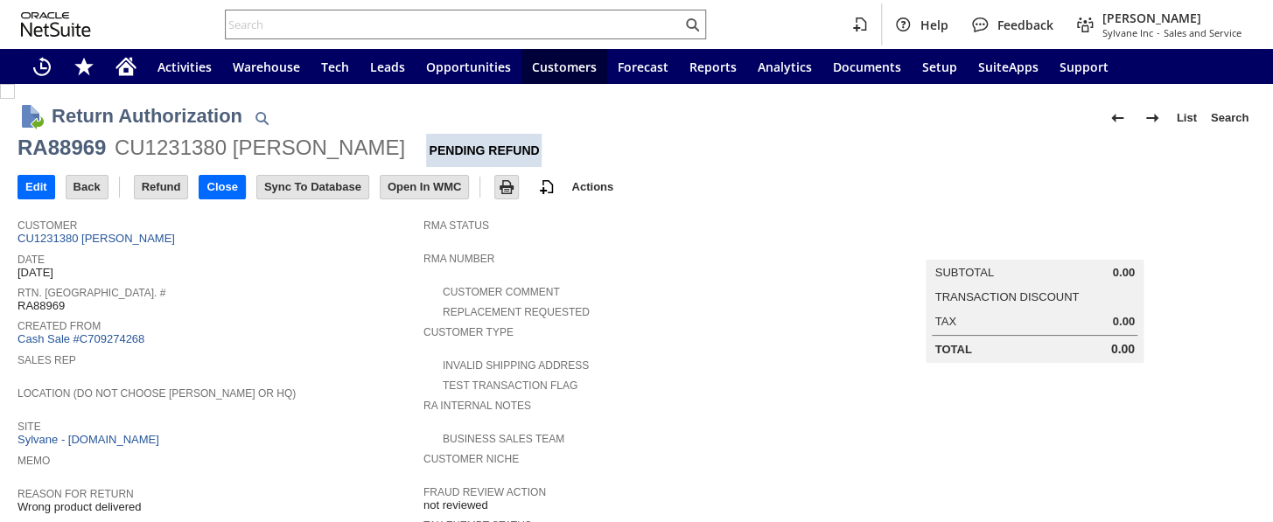
scroll to position [317, 0]
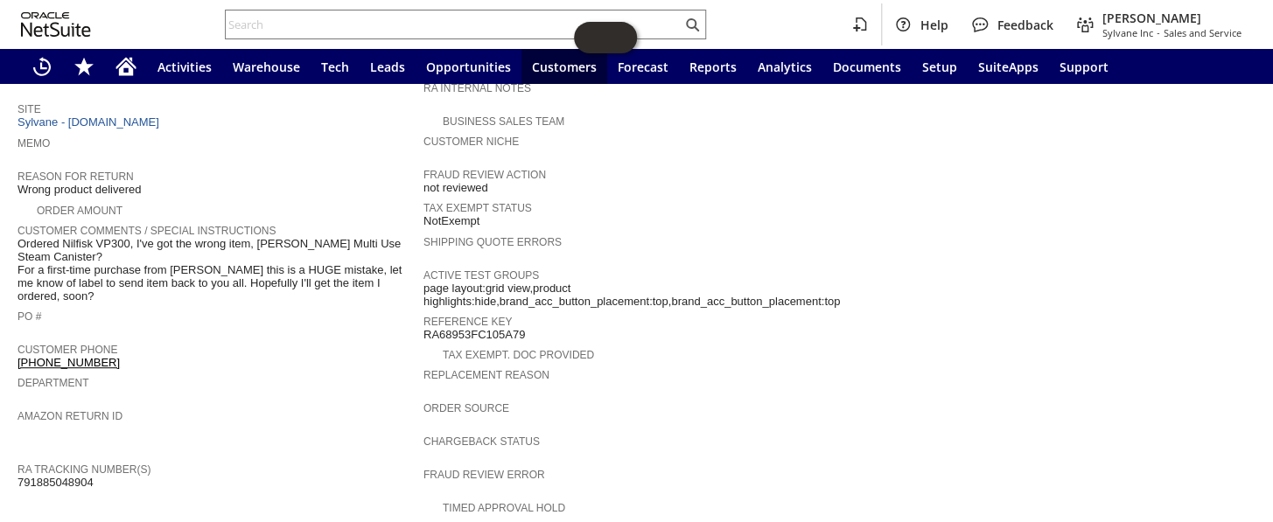
click at [59, 476] on span "791885048904" at bounding box center [55, 483] width 76 height 14
copy span "791885048904"
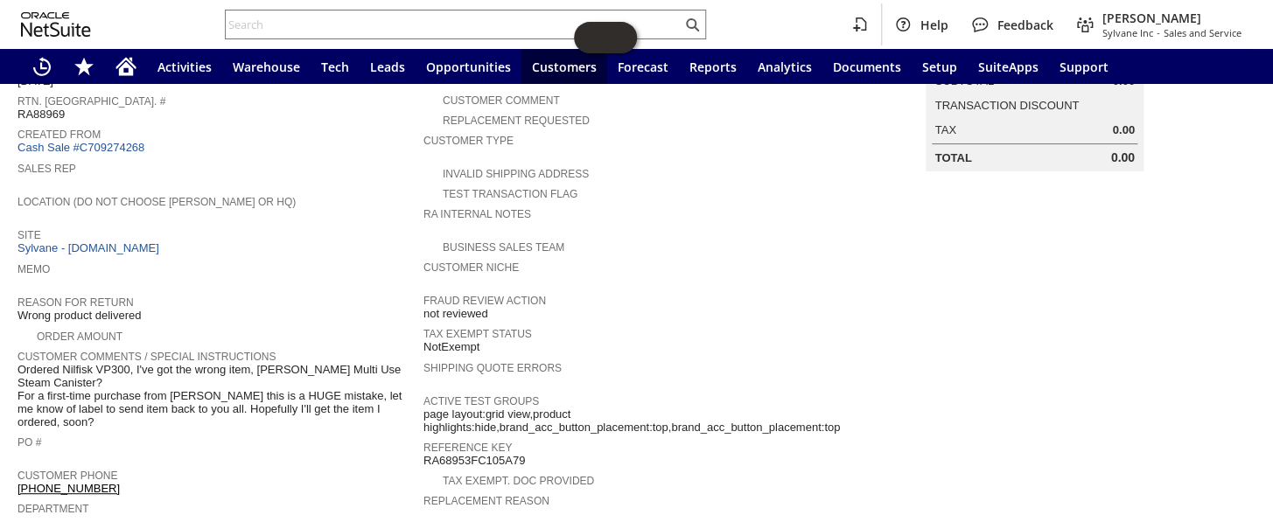
scroll to position [100, 0]
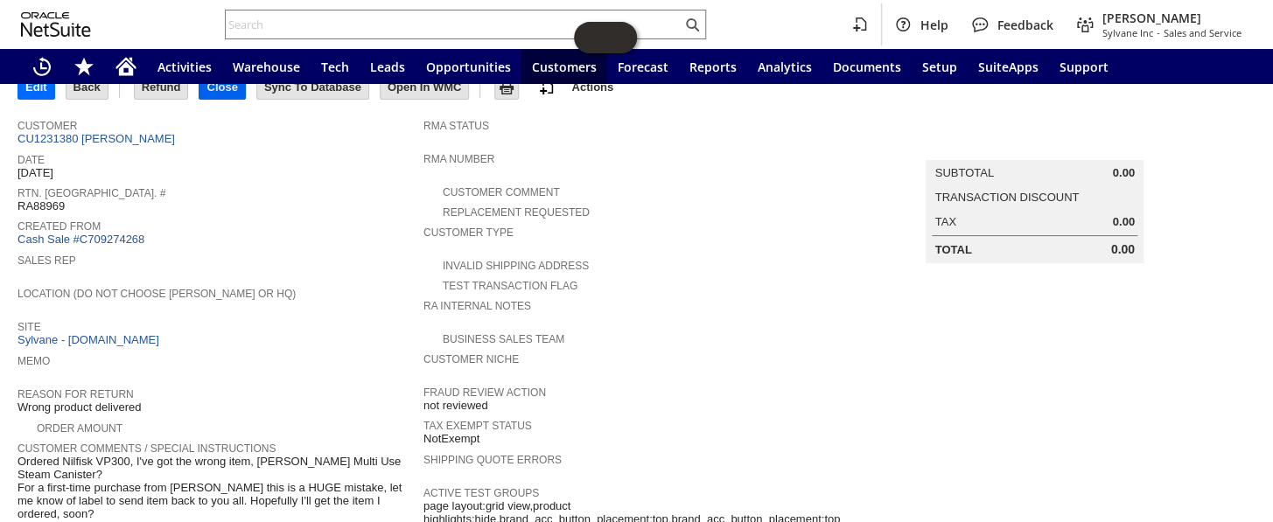
click at [227, 87] on input "Close" at bounding box center [221, 87] width 45 height 23
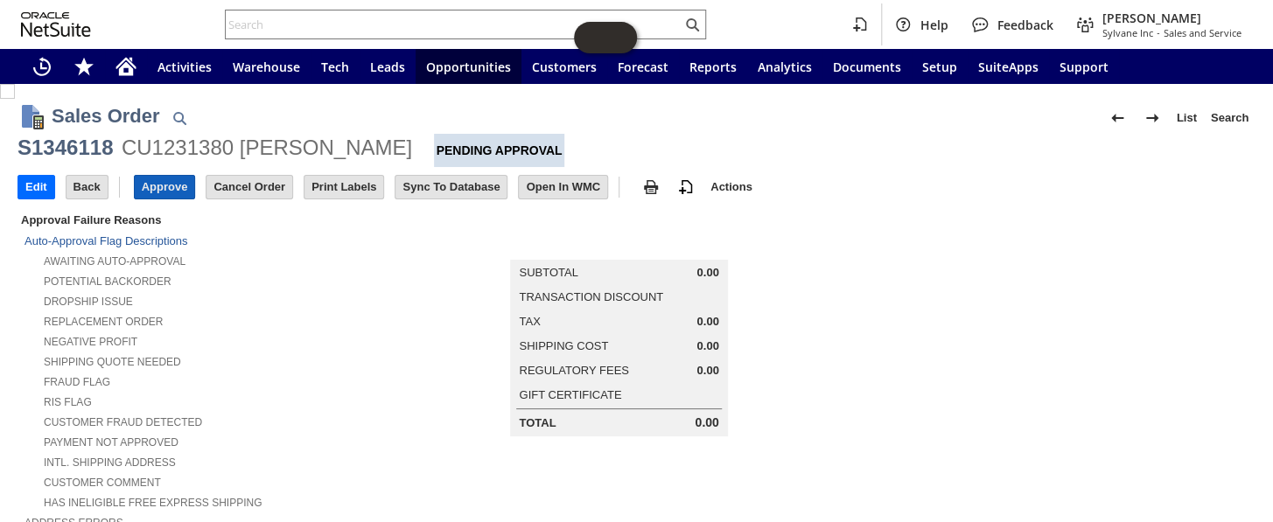
click at [157, 184] on input "Approve" at bounding box center [165, 187] width 60 height 23
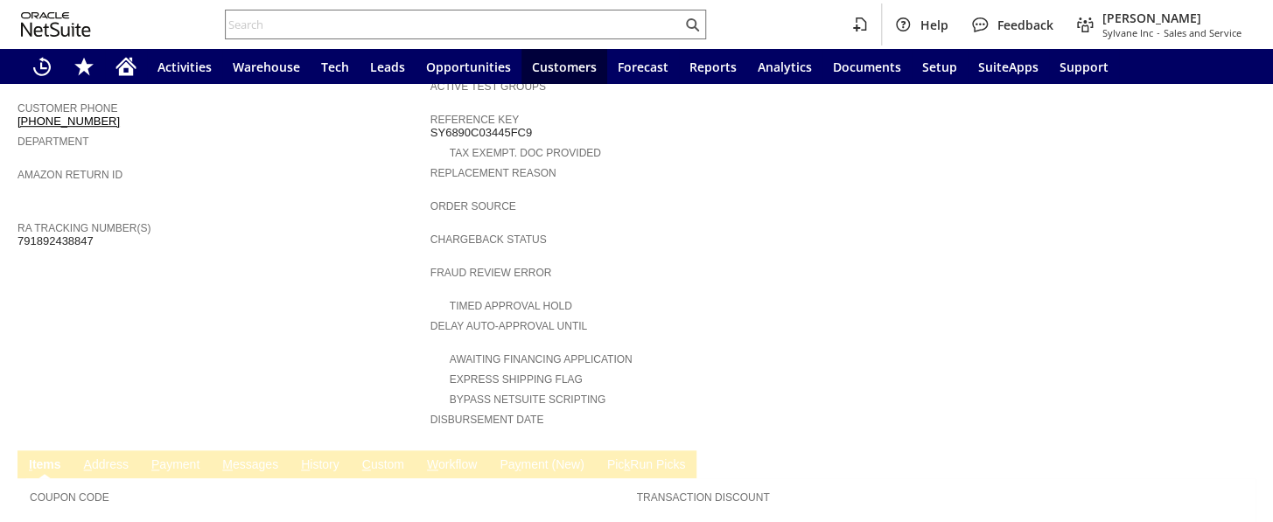
scroll to position [498, 0]
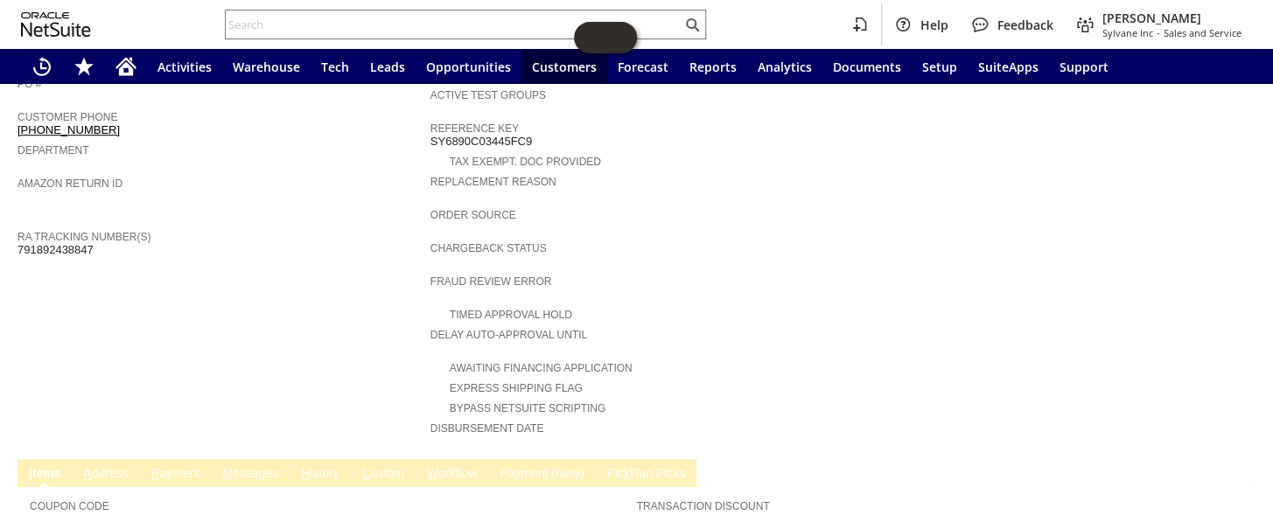
click at [48, 243] on span "791892438847" at bounding box center [55, 250] width 76 height 14
copy span "791892438847"
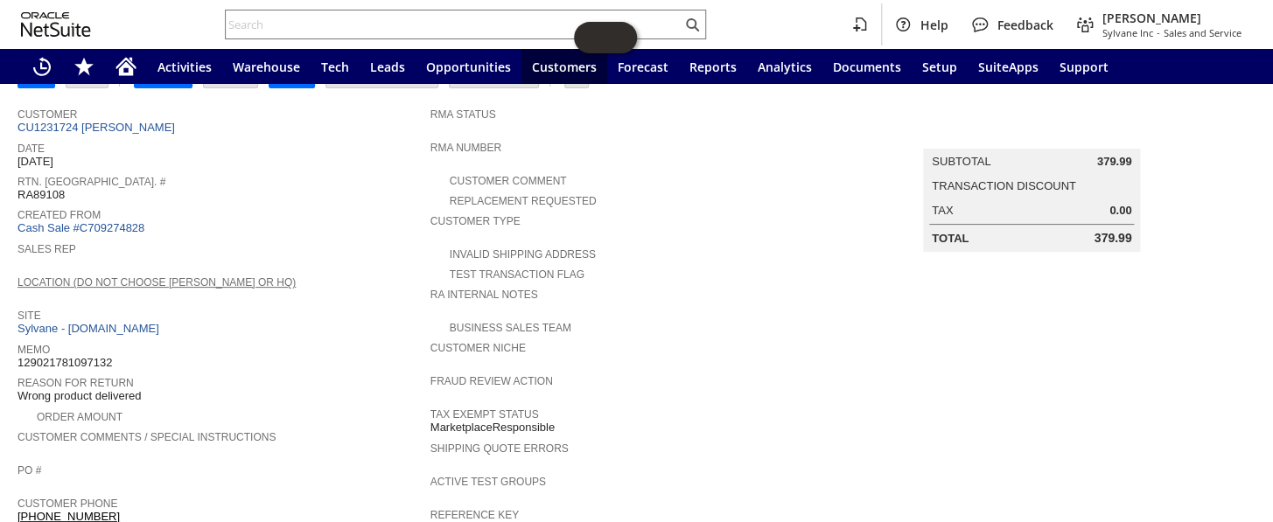
scroll to position [0, 0]
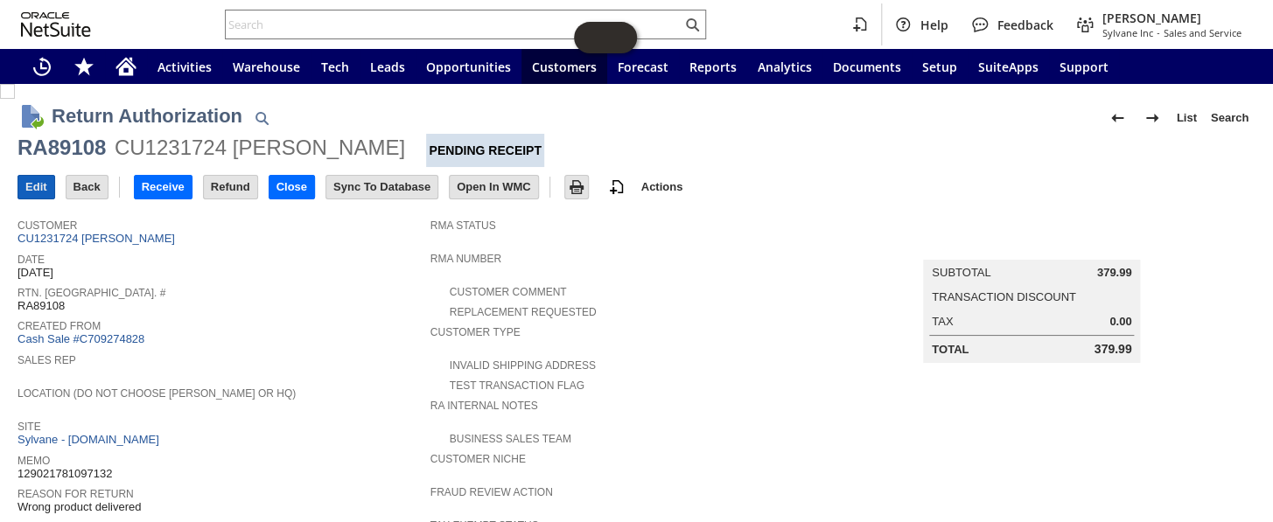
click at [40, 192] on input "Edit" at bounding box center [36, 187] width 36 height 23
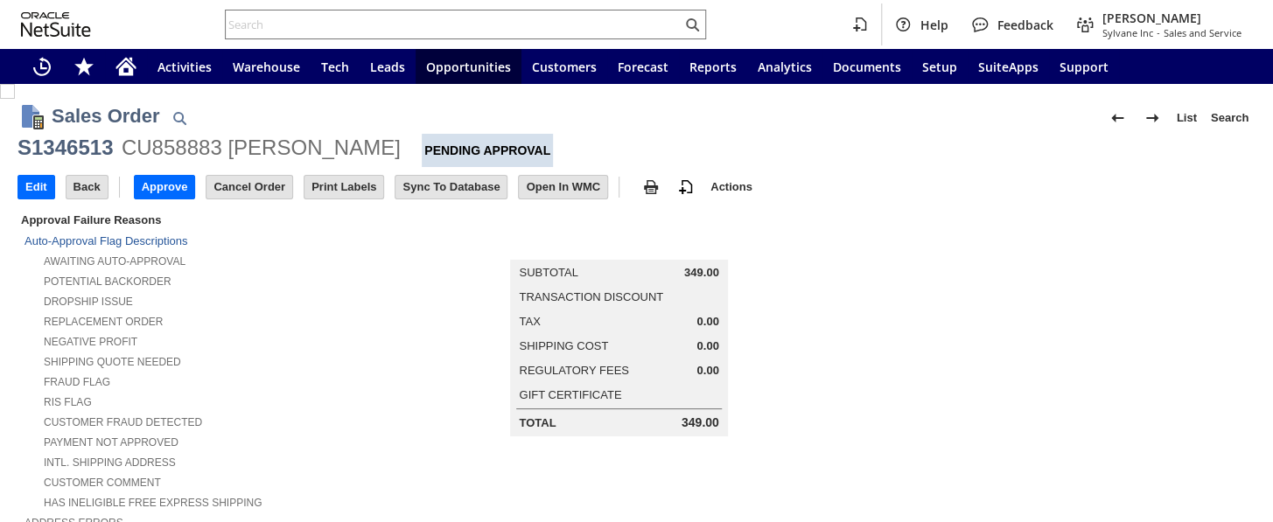
scroll to position [317, 0]
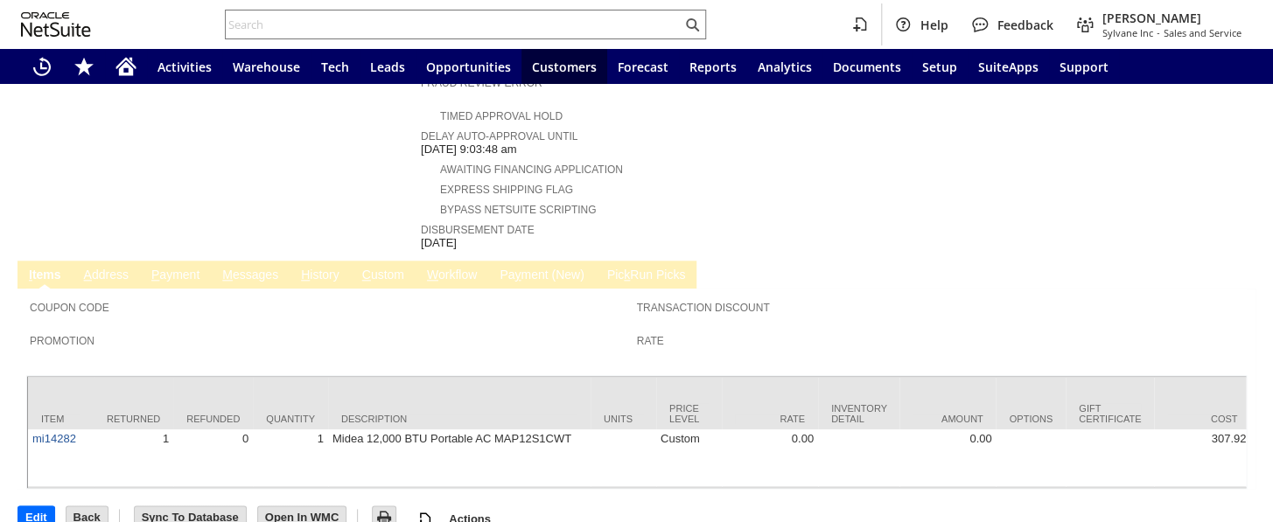
scroll to position [472, 0]
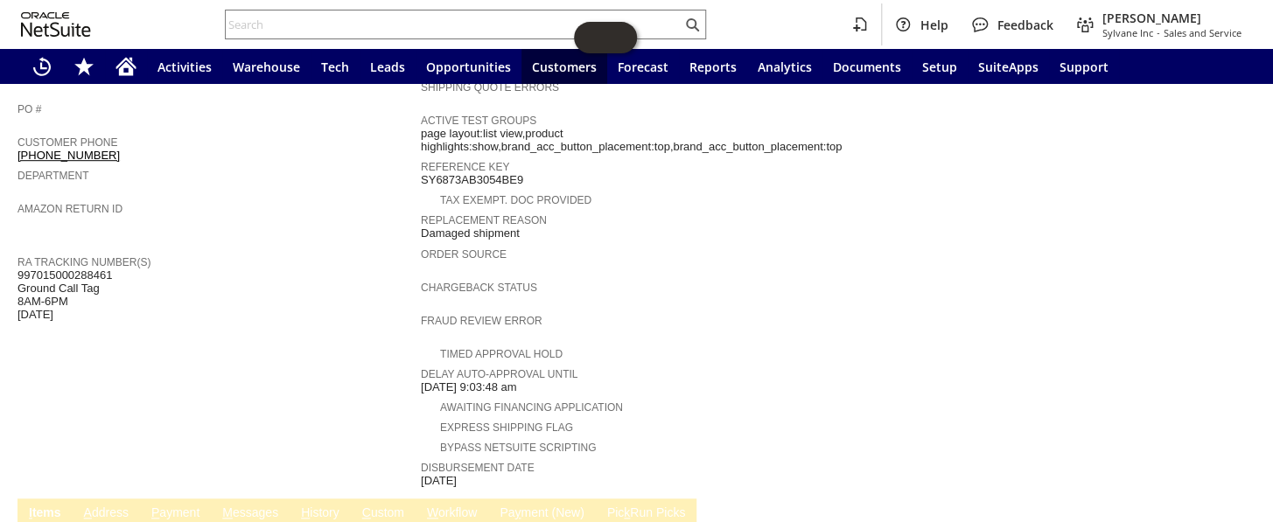
click at [56, 269] on span "997015000288461 Ground Call Tag 8AM-6PM 08.05.2025" at bounding box center [64, 295] width 94 height 53
copy span "997015000288461"
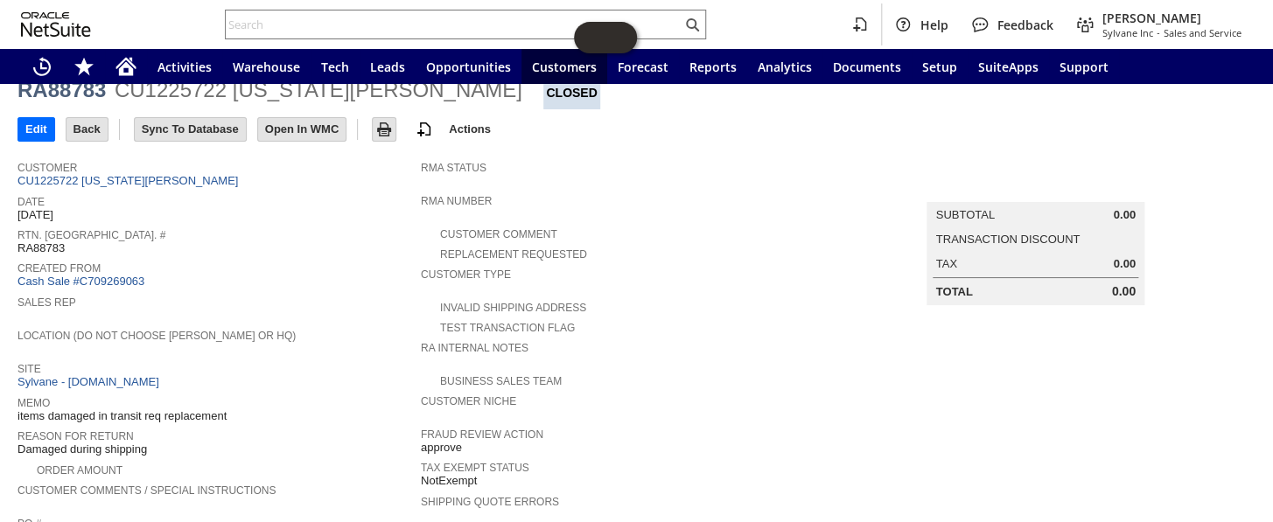
scroll to position [0, 0]
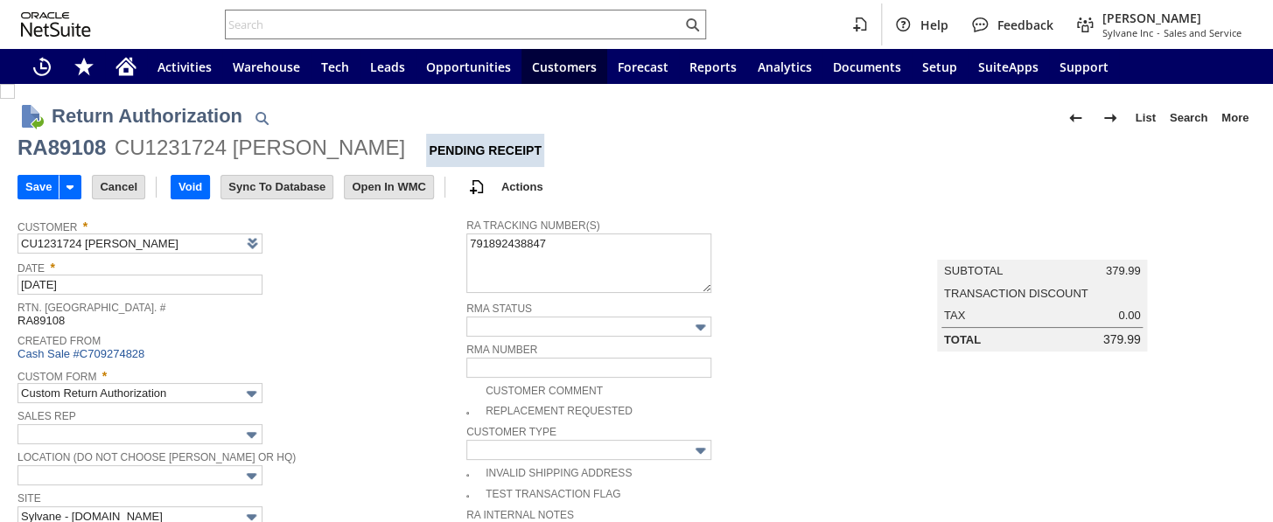
type input "Add"
type input "Copy Previous"
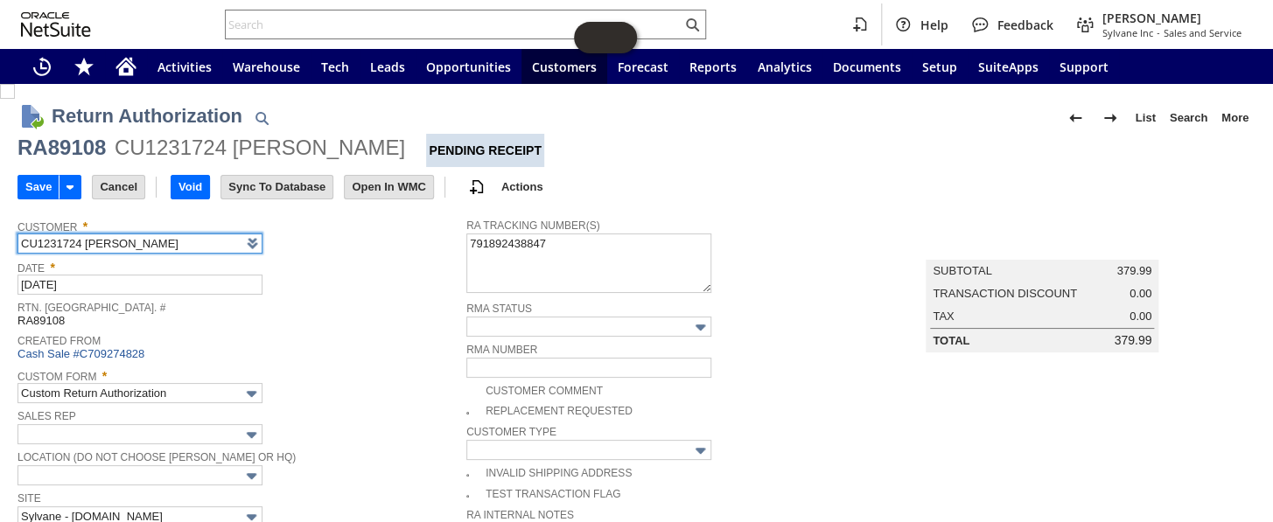
scroll to position [158, 0]
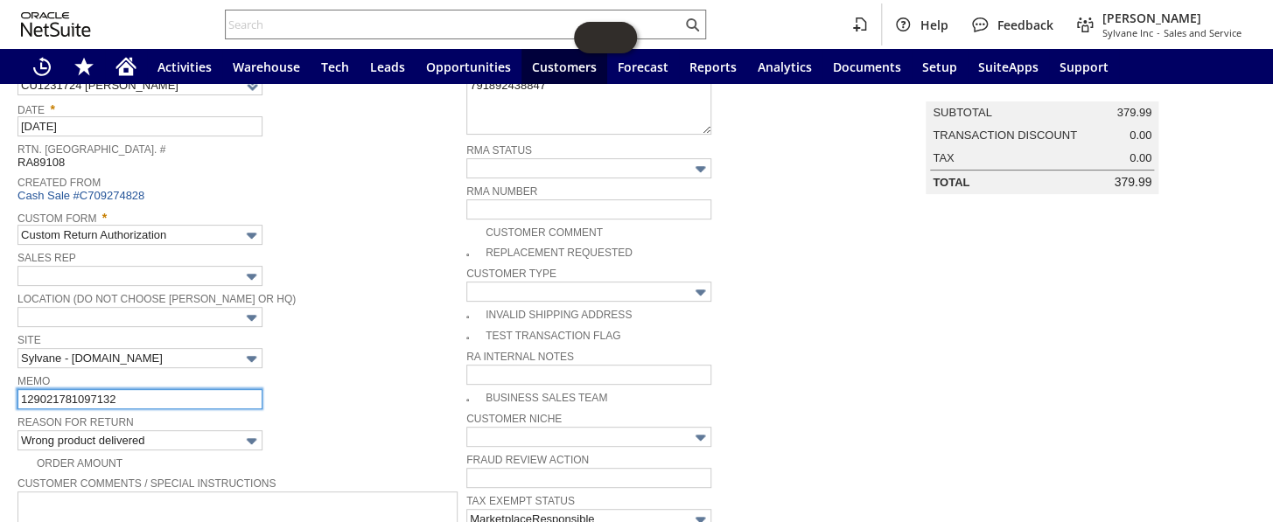
click at [177, 391] on input "129021781097132" at bounding box center [139, 399] width 245 height 20
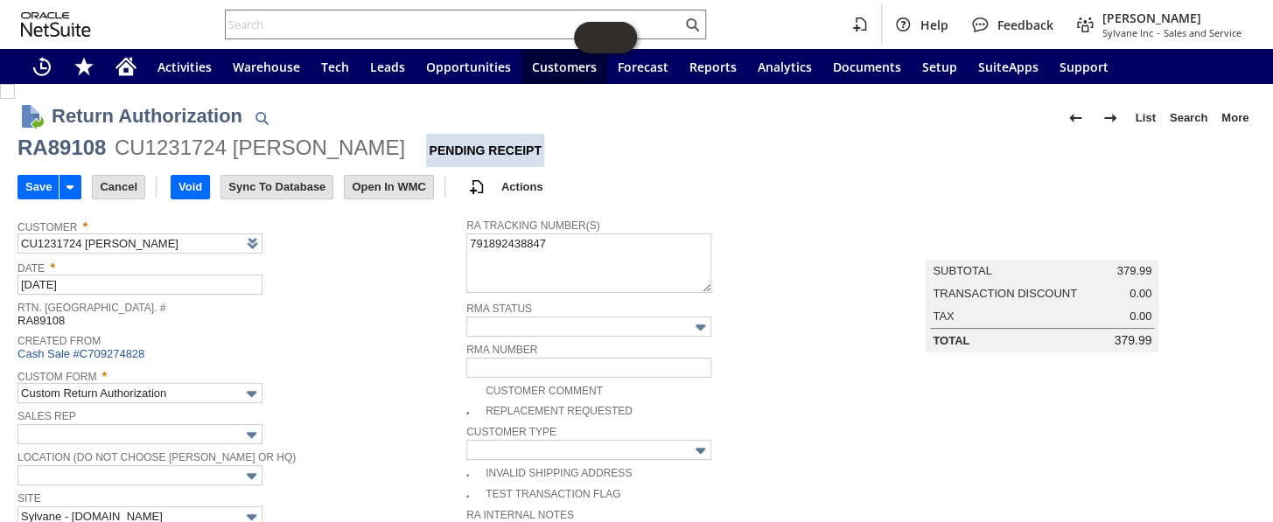
scroll to position [0, 0]
type input "129021781097132- Tracking shows delivered"
click at [38, 178] on input "Save" at bounding box center [38, 187] width 40 height 23
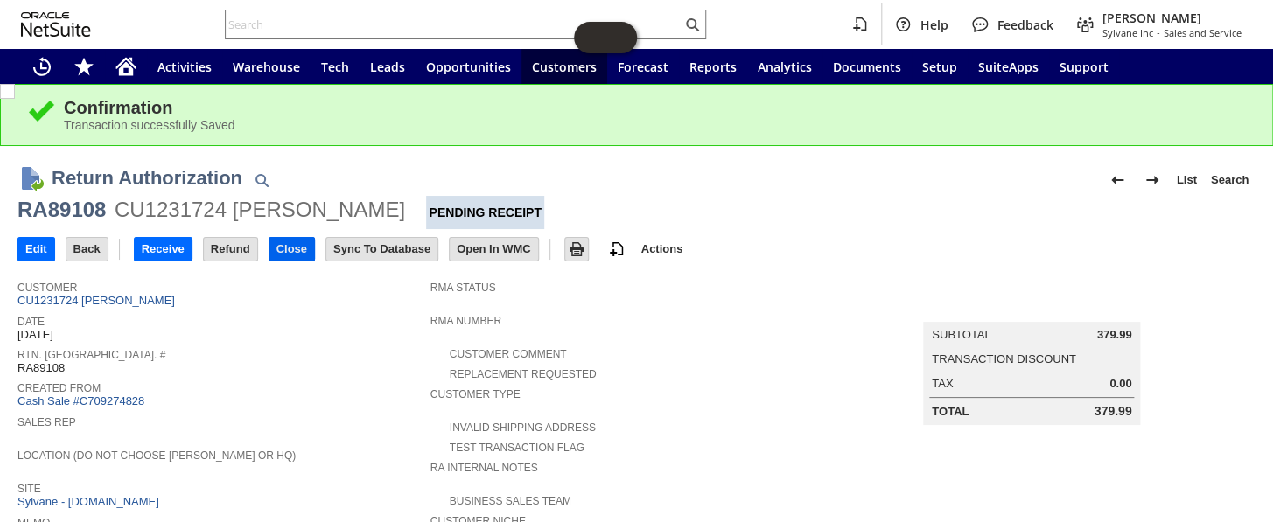
click at [296, 245] on input "Close" at bounding box center [291, 249] width 45 height 23
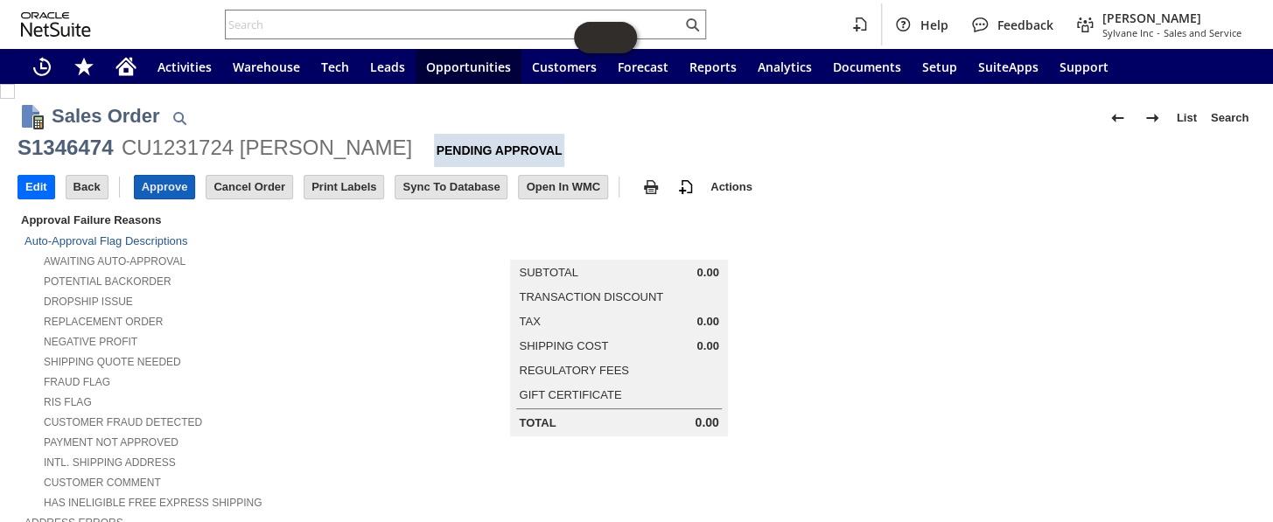
click at [167, 190] on input "Approve" at bounding box center [165, 187] width 60 height 23
click at [166, 184] on input "Approve" at bounding box center [165, 187] width 60 height 23
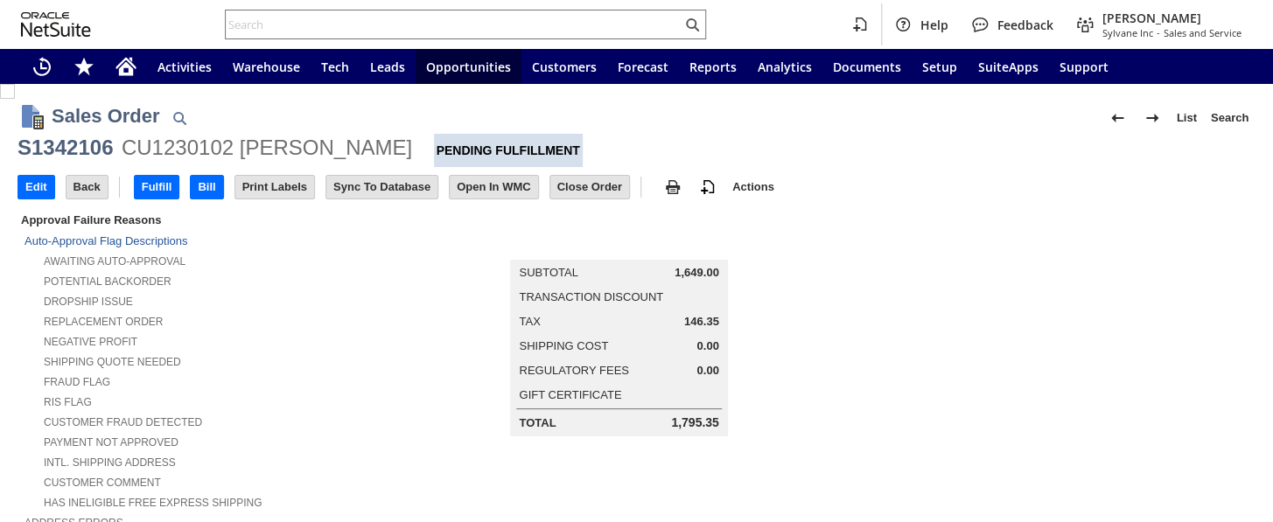
scroll to position [953, 0]
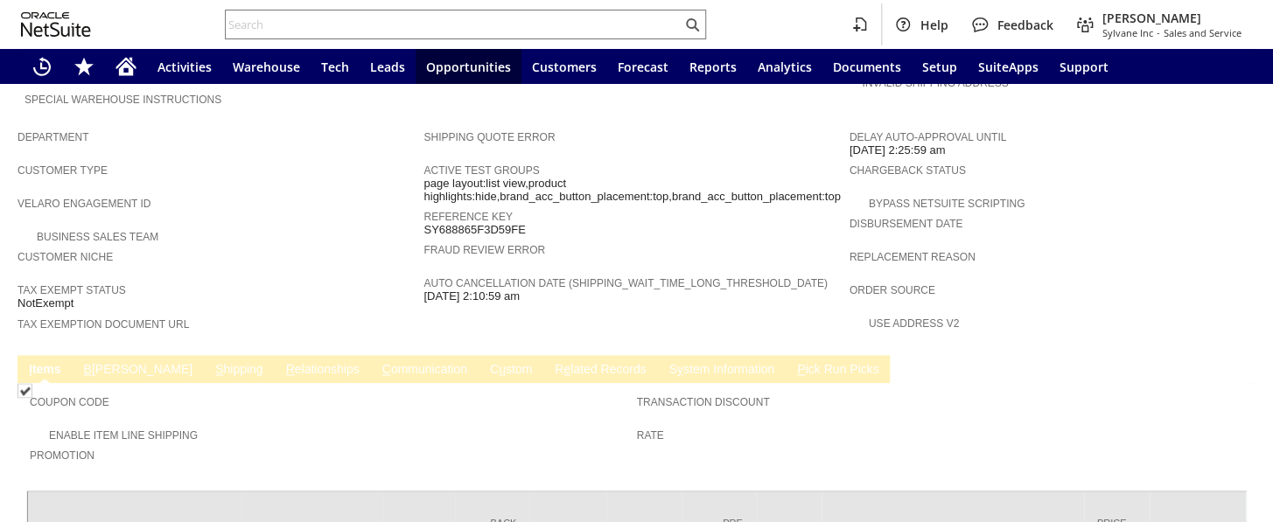
click at [371, 355] on td "C ommunication" at bounding box center [425, 369] width 108 height 28
click at [378, 362] on link "C ommunication" at bounding box center [425, 370] width 94 height 17
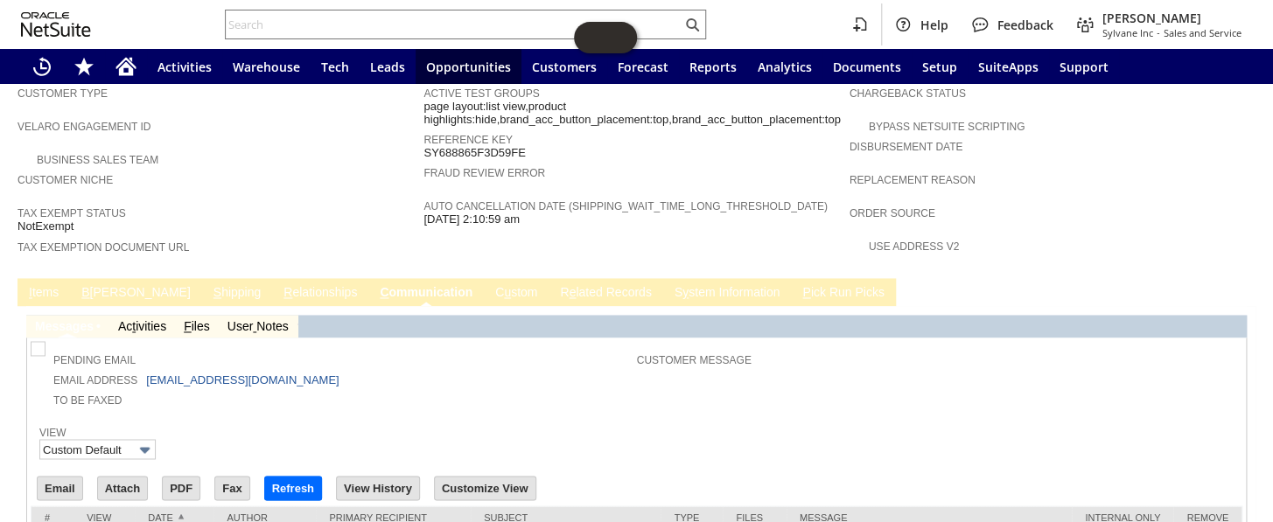
scroll to position [1099, 0]
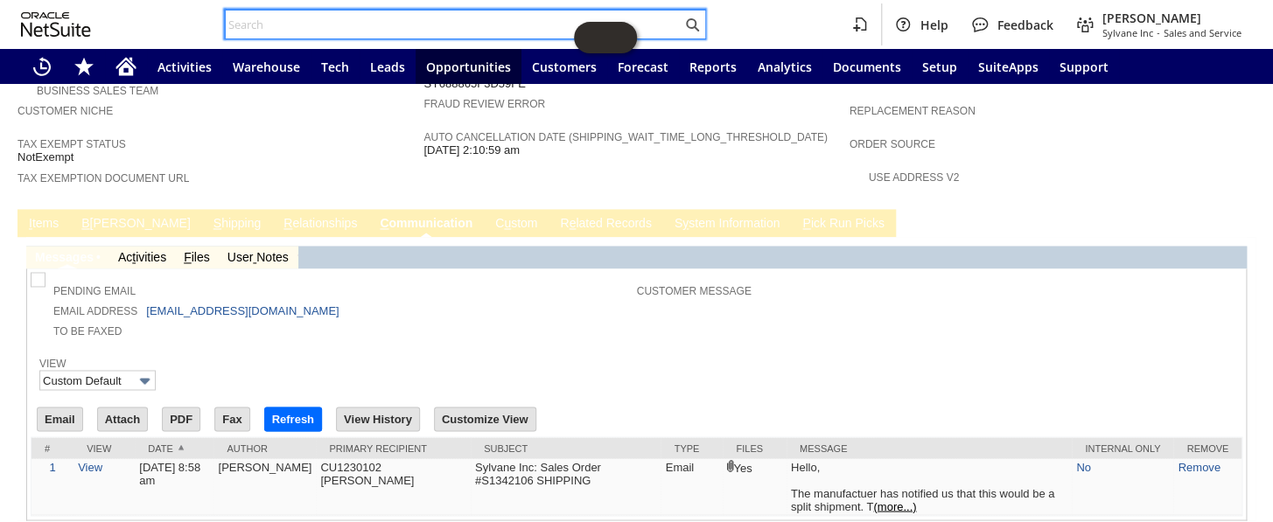
click at [362, 16] on input "text" at bounding box center [454, 24] width 456 height 21
paste input "S1344607"
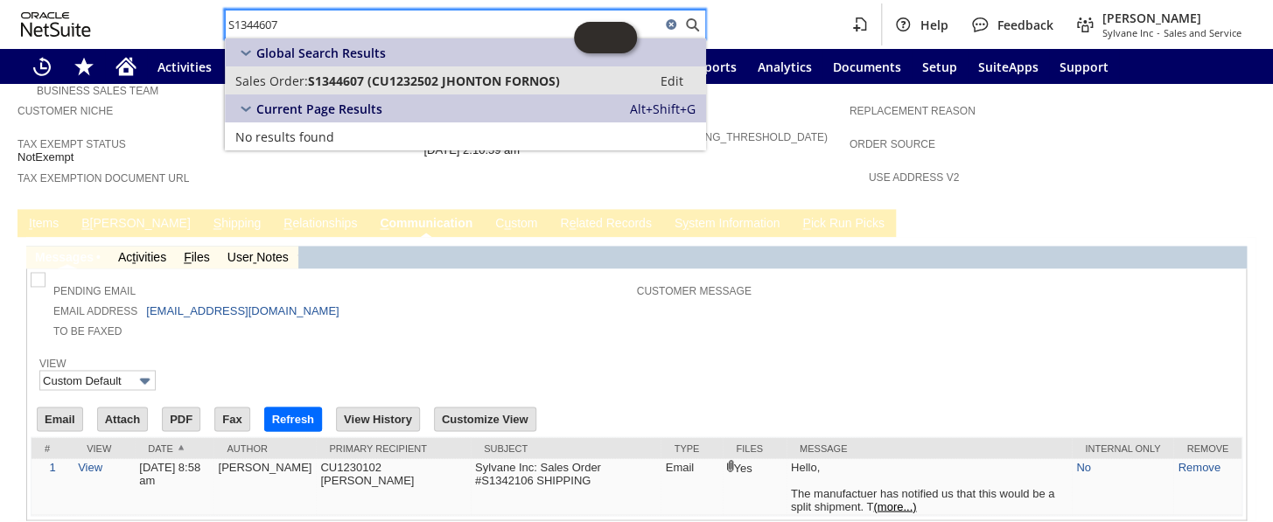
type input "S1344607"
click at [389, 69] on link "Sales Order: S1344607 (CU1232502 JHONTON FORNOS) Edit" at bounding box center [465, 80] width 481 height 28
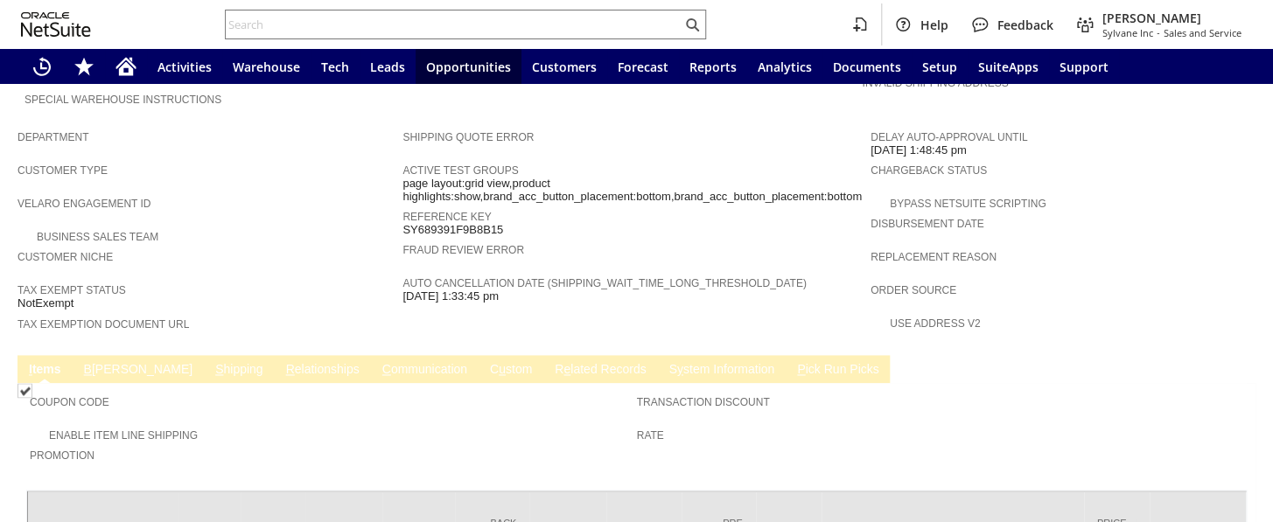
scroll to position [1113, 0]
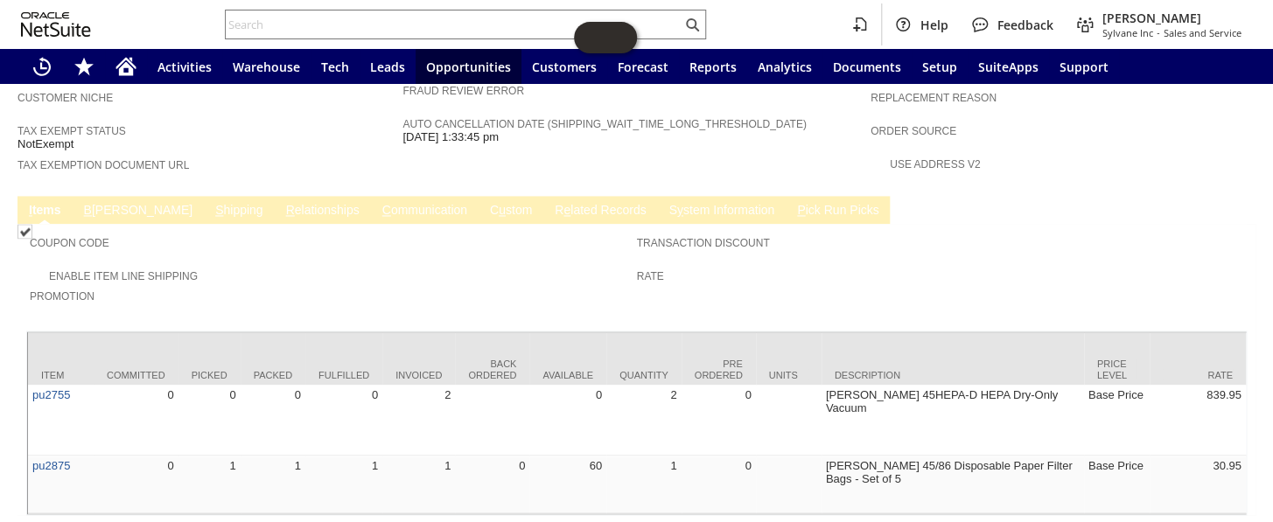
click at [371, 196] on td "C ommunication" at bounding box center [425, 210] width 108 height 28
click at [378, 203] on link "C ommunication" at bounding box center [425, 211] width 94 height 17
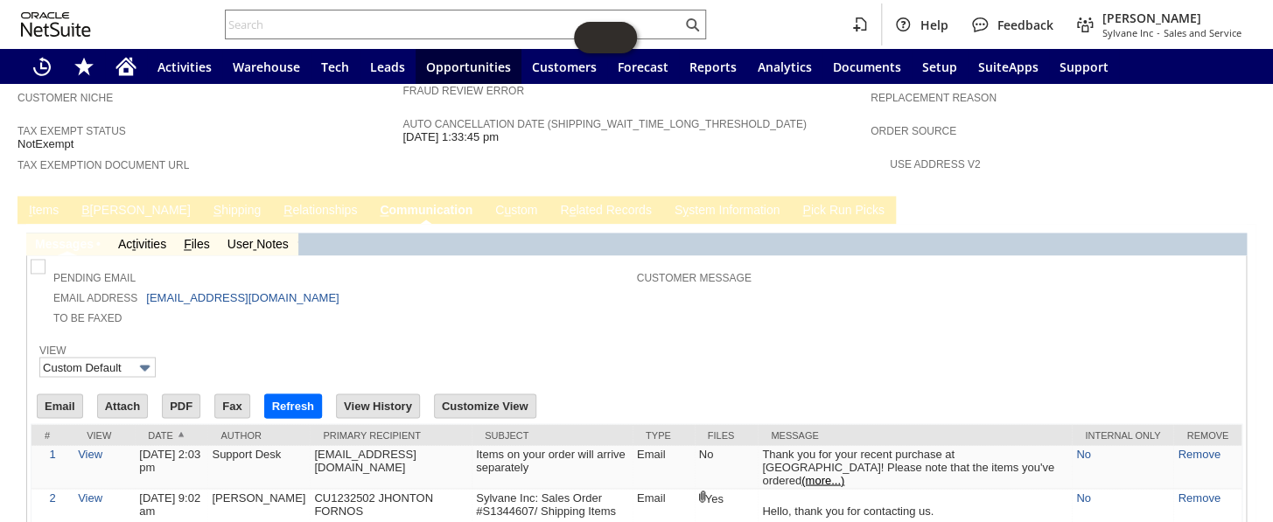
scroll to position [0, 0]
